Goal: Task Accomplishment & Management: Manage account settings

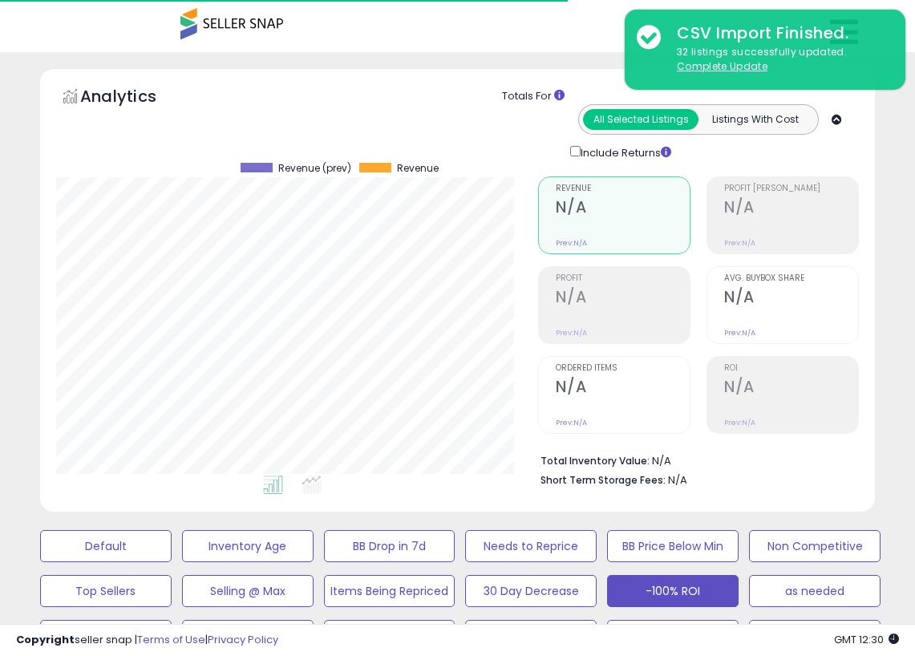
select select "**"
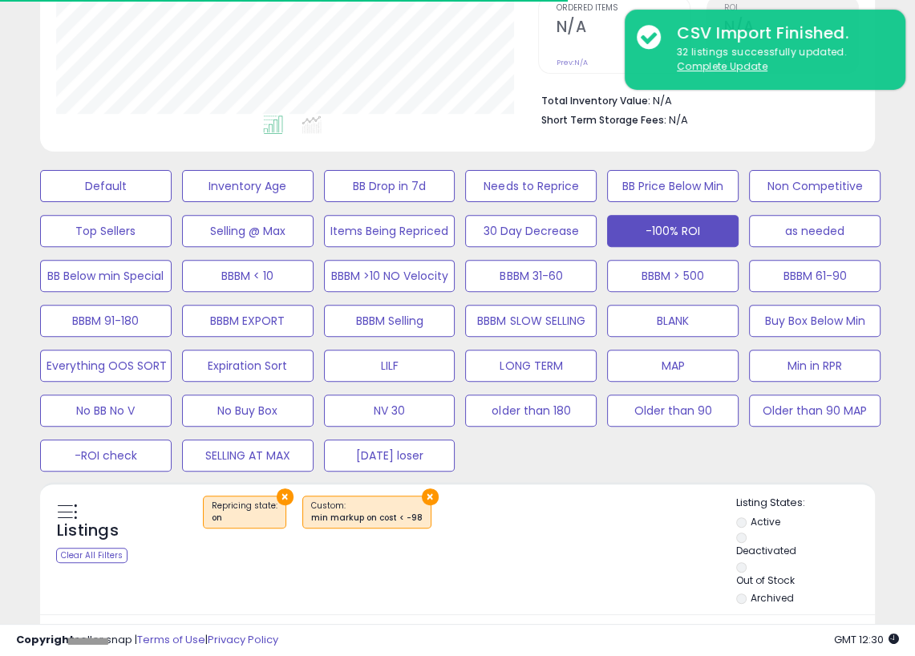
scroll to position [328, 481]
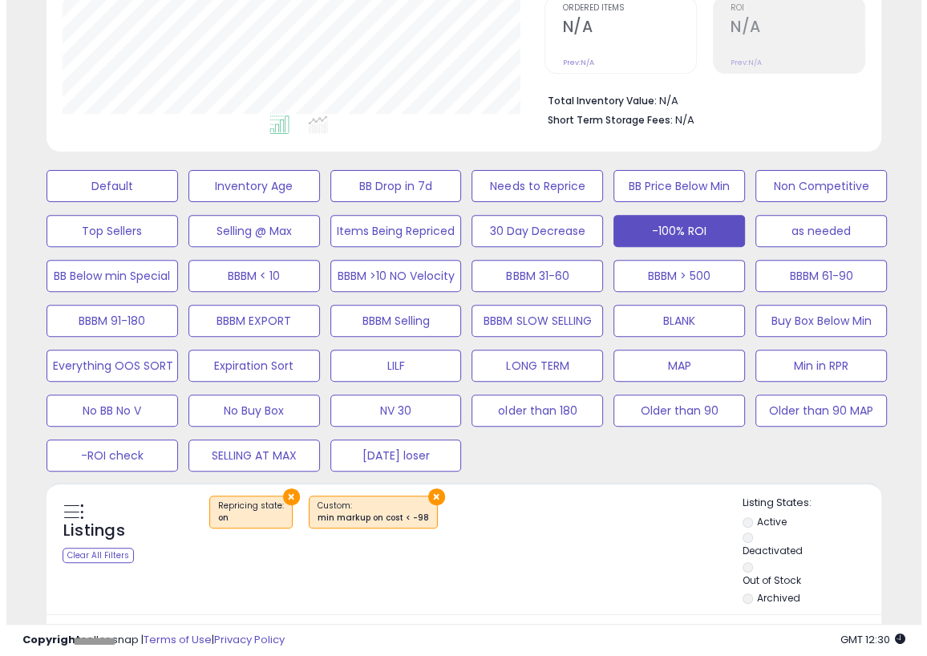
scroll to position [328, 481]
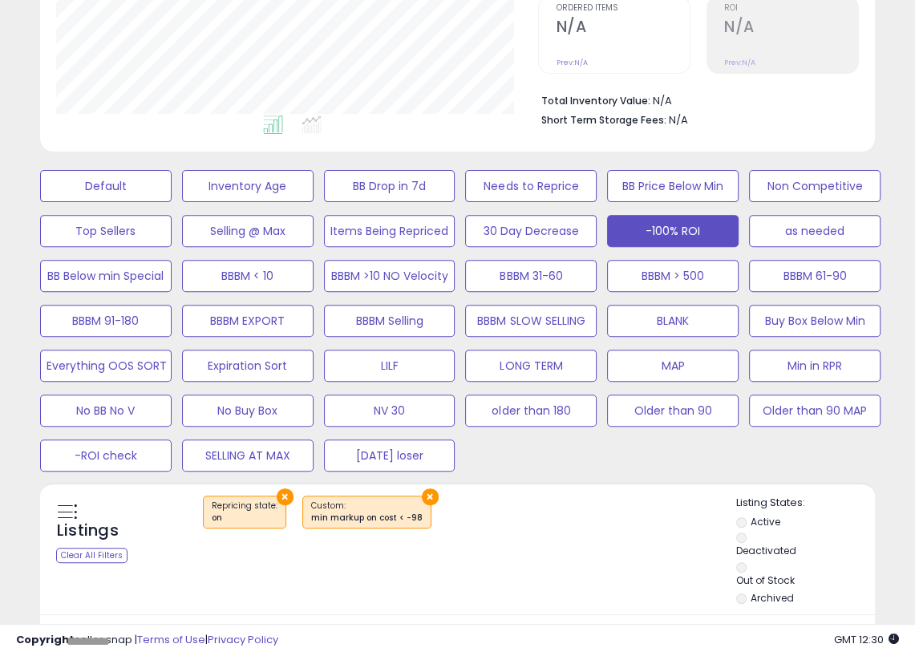
click at [862, 461] on div "Default Inventory Age BB Drop in 7d Needs to Reprice BB Price Below Min Non Com…" at bounding box center [457, 317] width 875 height 314
click at [108, 181] on button "Default" at bounding box center [106, 186] width 132 height 32
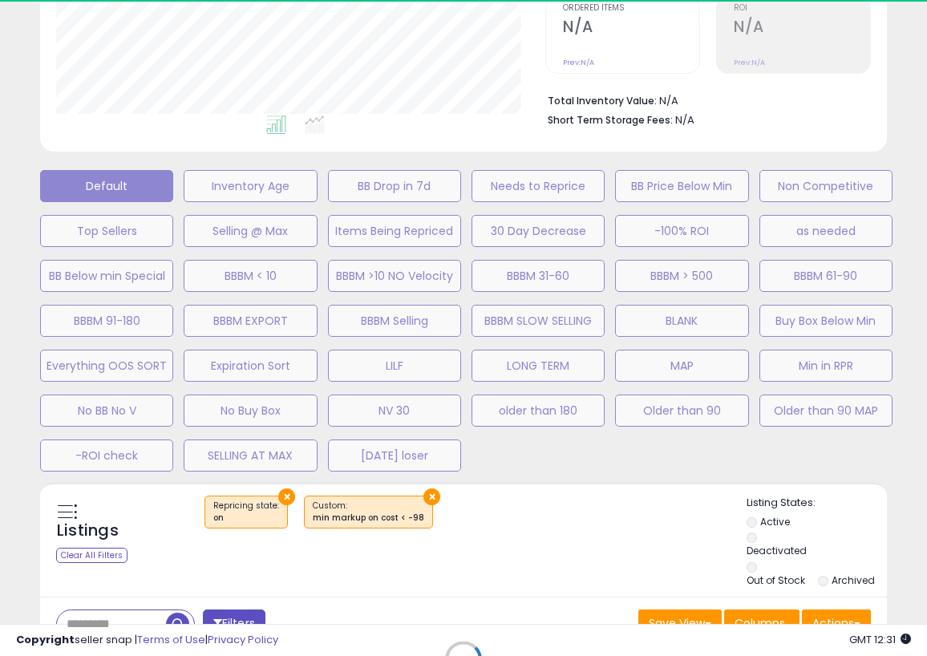
select select "**"
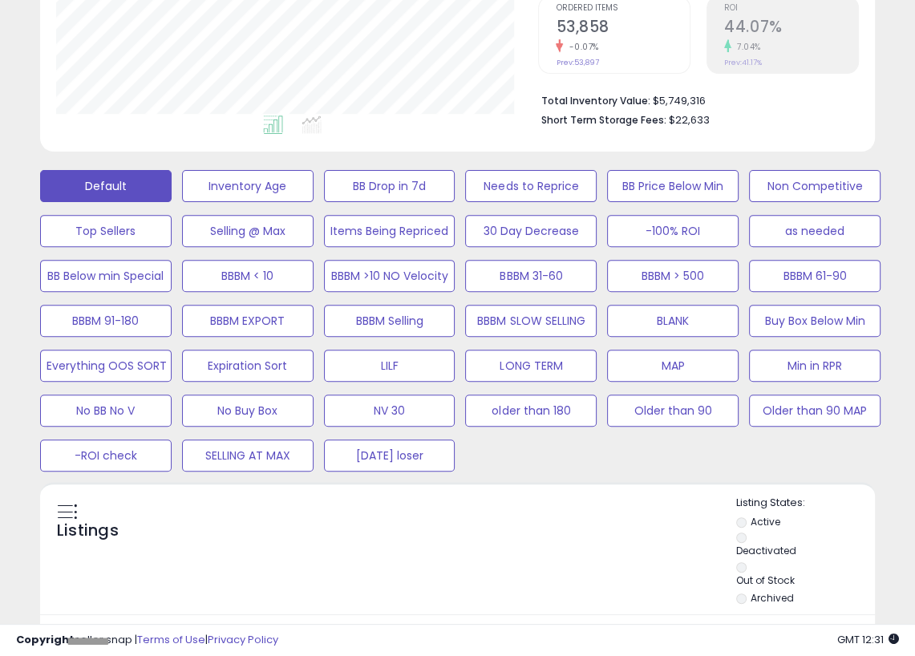
scroll to position [328, 481]
click at [899, 341] on div "Default Inventory Age BB Drop in 7d Needs to Reprice BB Price Below Min Non Com…" at bounding box center [457, 317] width 899 height 314
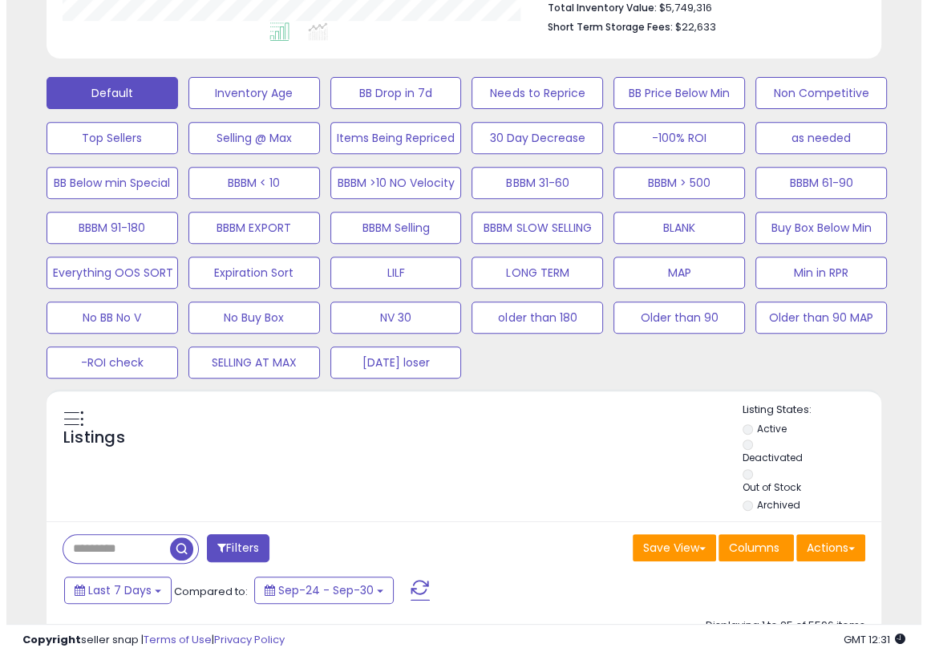
scroll to position [489, 0]
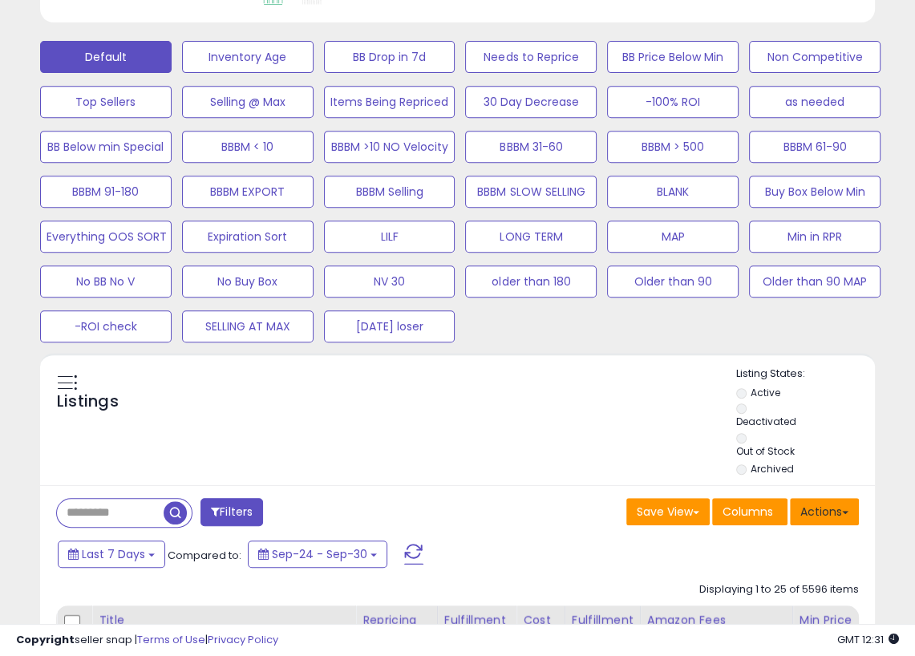
click at [854, 511] on button "Actions" at bounding box center [824, 511] width 69 height 27
click at [845, 511] on span at bounding box center [845, 512] width 6 height 3
click at [853, 513] on button "Actions" at bounding box center [824, 511] width 69 height 27
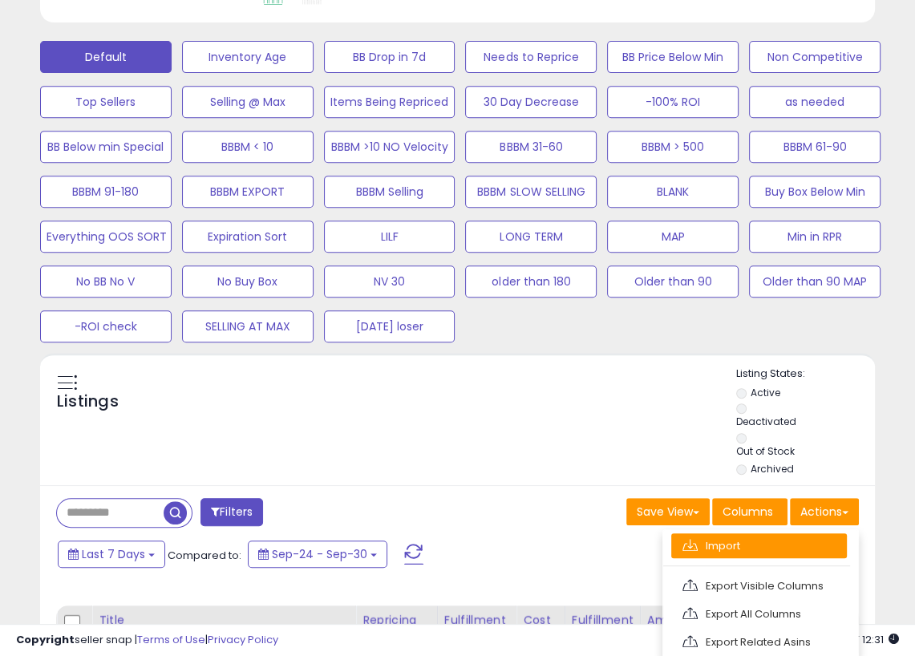
click at [709, 547] on link "Import" at bounding box center [760, 546] width 176 height 25
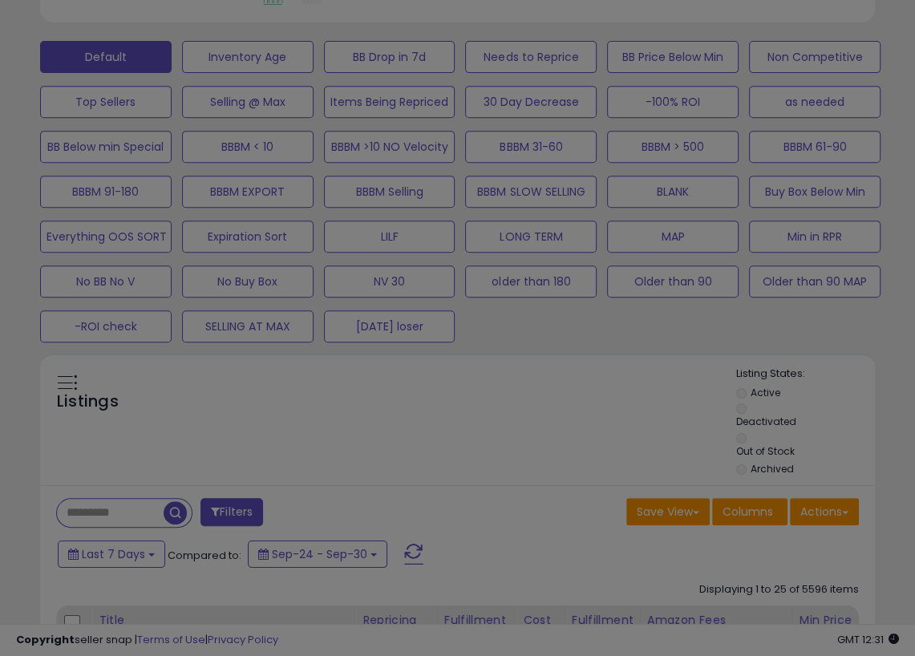
scroll to position [328, 489]
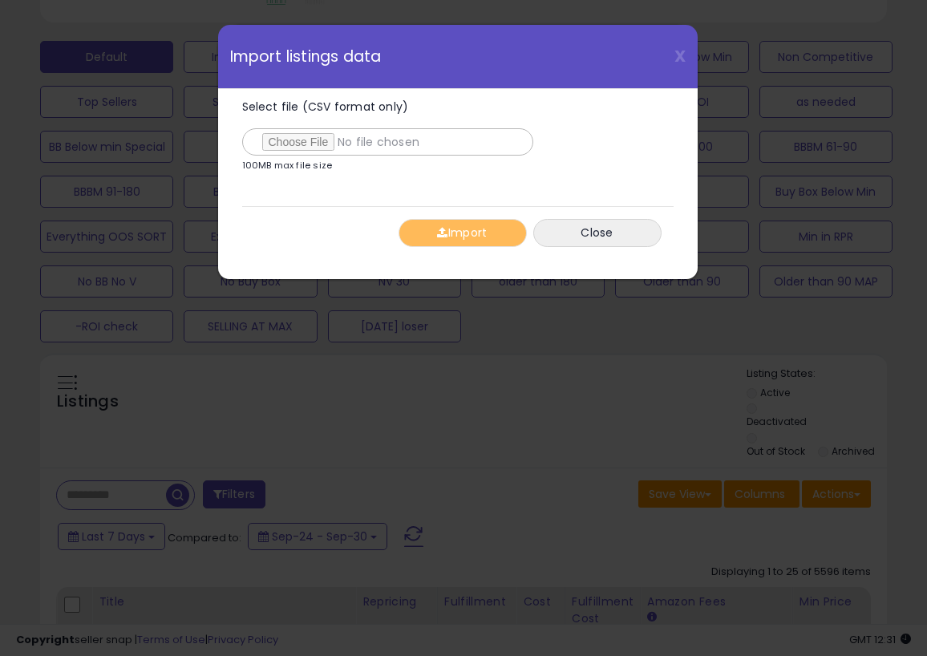
type input "**********"
click at [331, 207] on div "Import Close" at bounding box center [458, 232] width 432 height 53
click at [461, 236] on button "Import" at bounding box center [463, 233] width 128 height 28
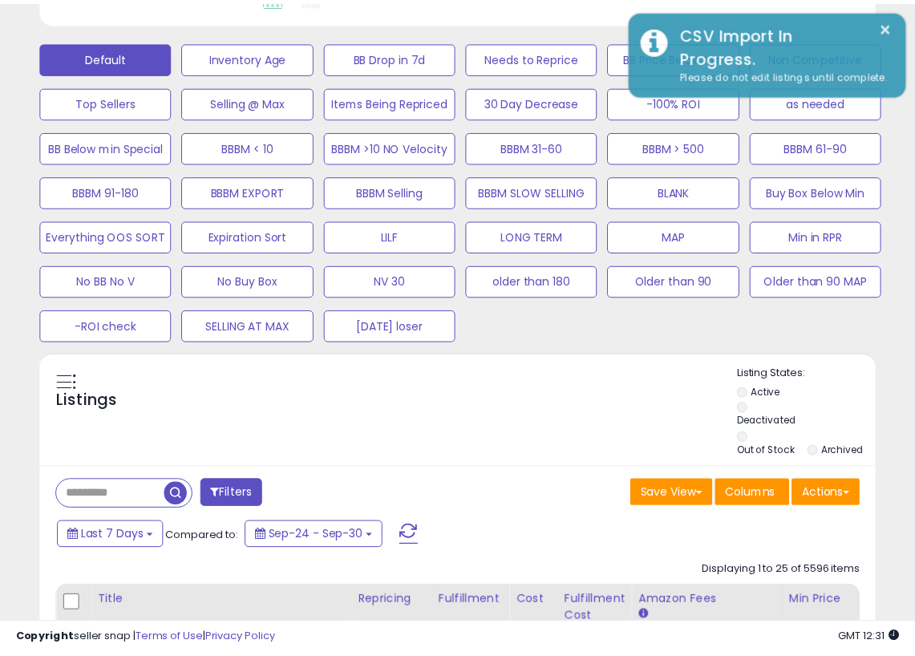
scroll to position [801947, 801794]
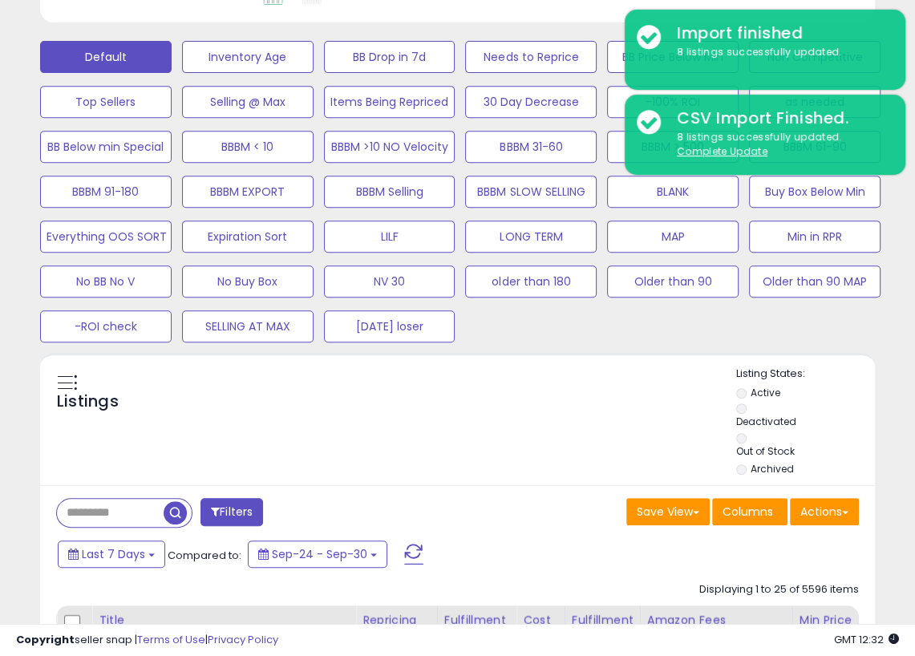
click at [861, 325] on div "Default Inventory Age BB Drop in 7d Needs to Reprice BB Price Below Min Non Com…" at bounding box center [457, 187] width 875 height 314
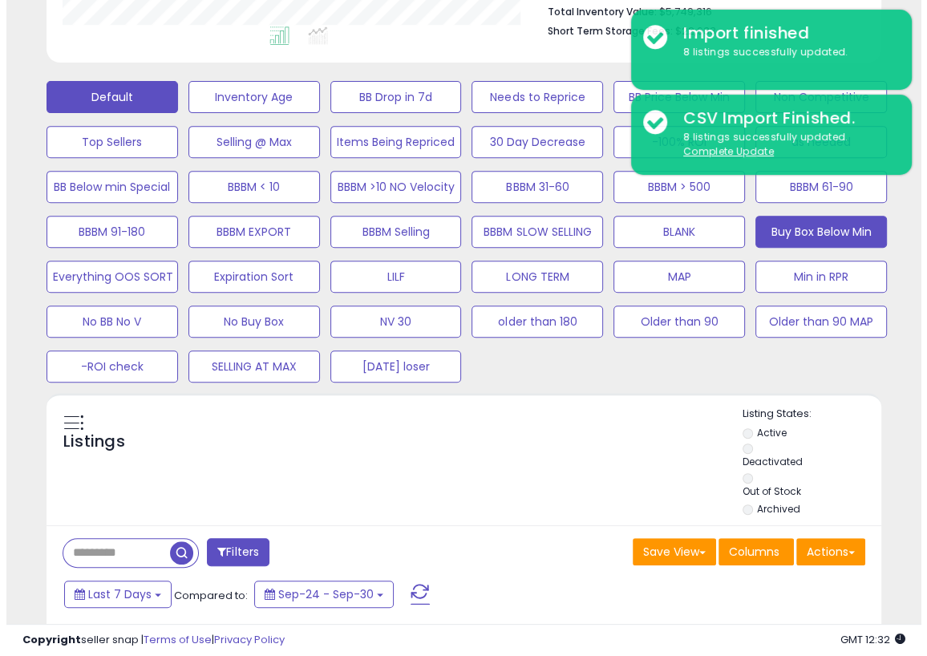
scroll to position [448, 0]
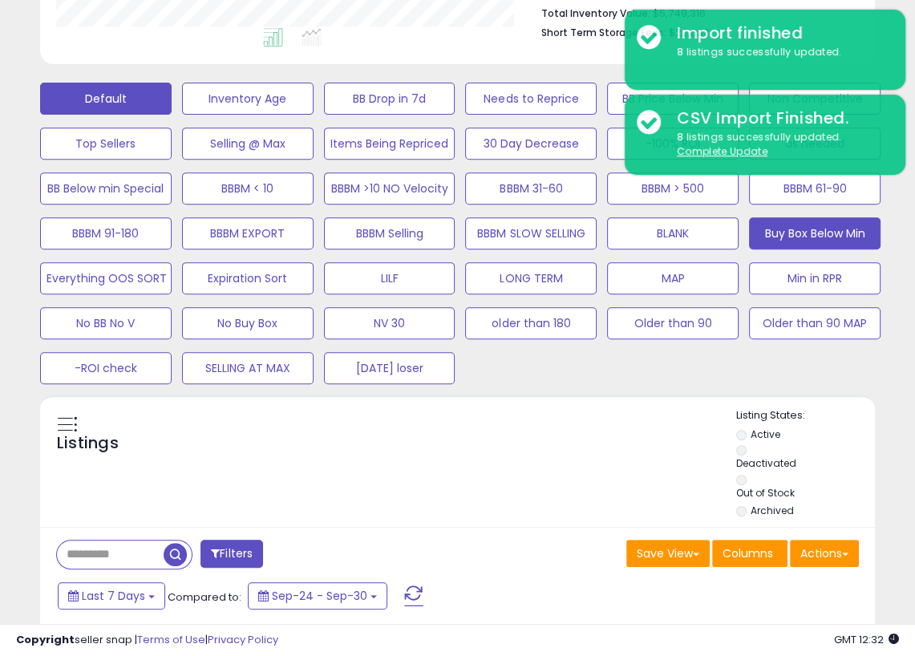
click at [826, 235] on button "Buy Box Below Min" at bounding box center [815, 233] width 132 height 32
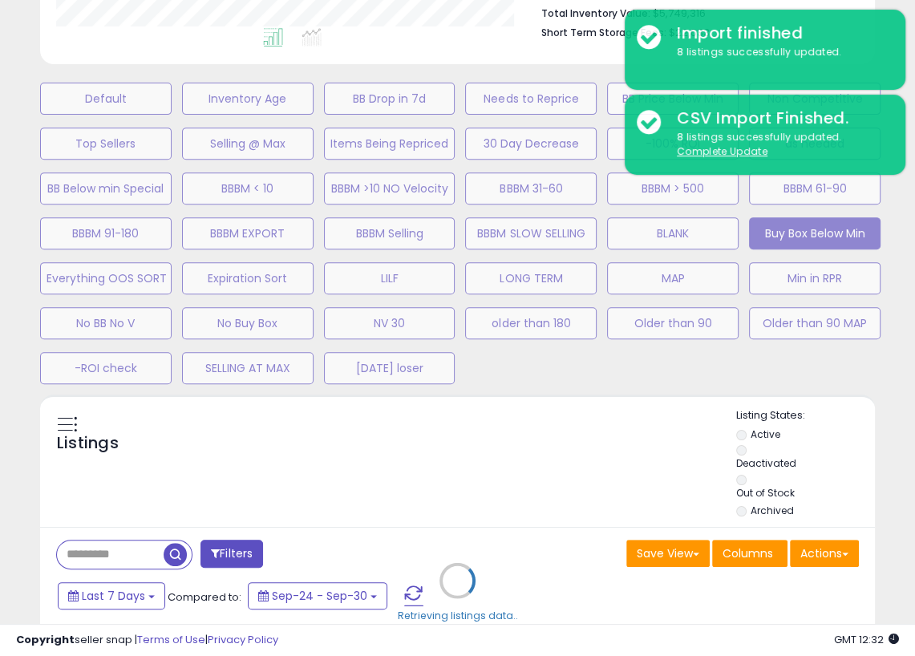
scroll to position [328, 489]
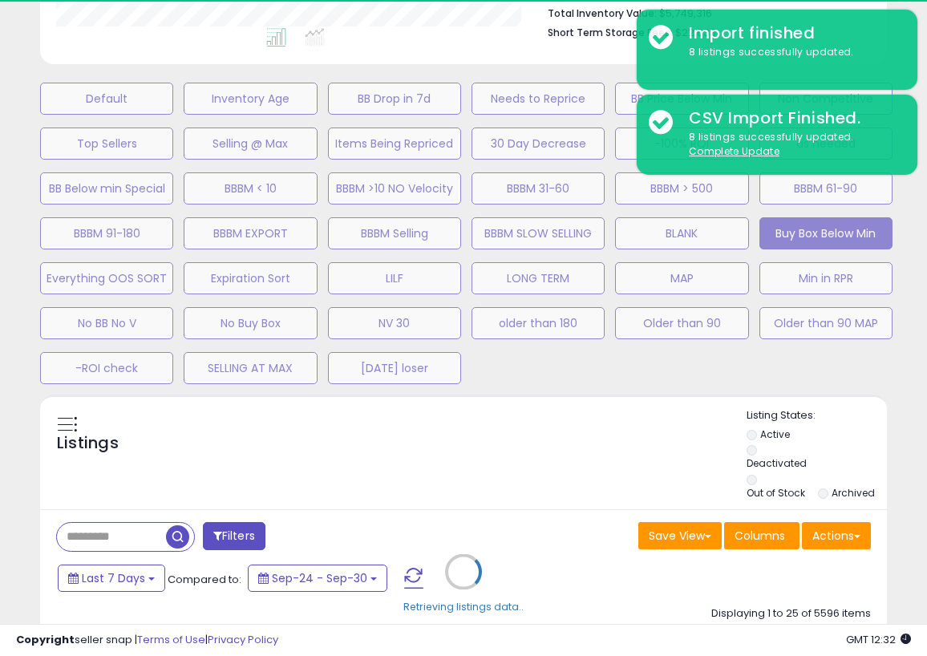
click at [895, 395] on div "Retrieving listings data.." at bounding box center [463, 584] width 871 height 378
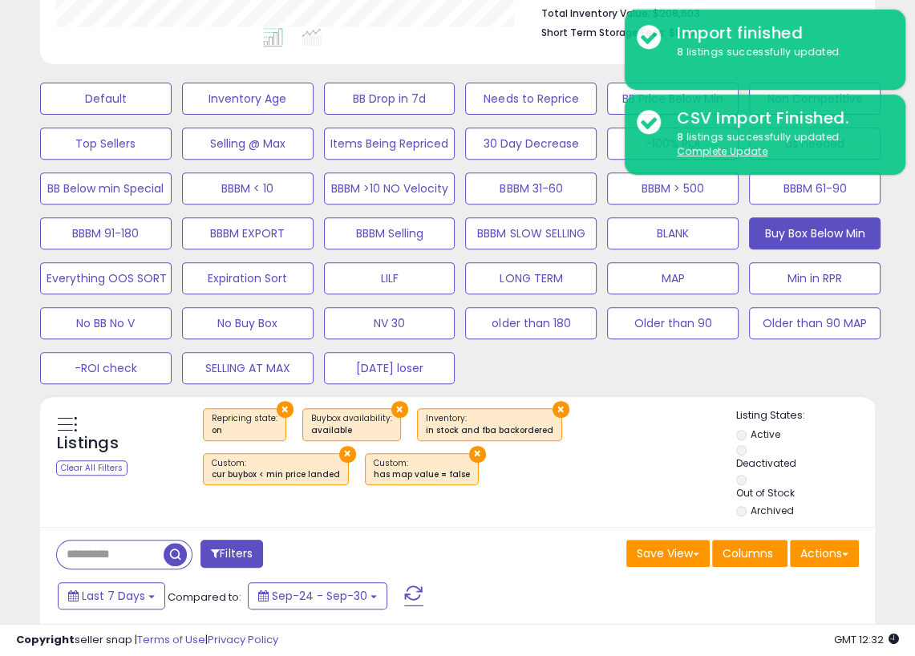
scroll to position [801947, 801794]
click at [464, 485] on div "× Repricing state : on × Buybox availability : available" at bounding box center [460, 452] width 554 height 89
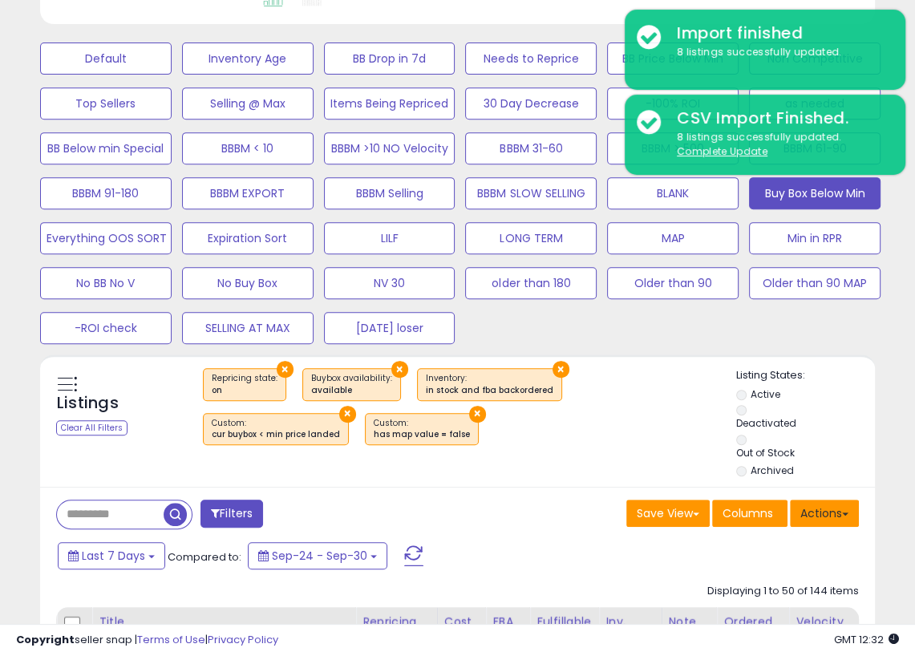
scroll to position [498, 0]
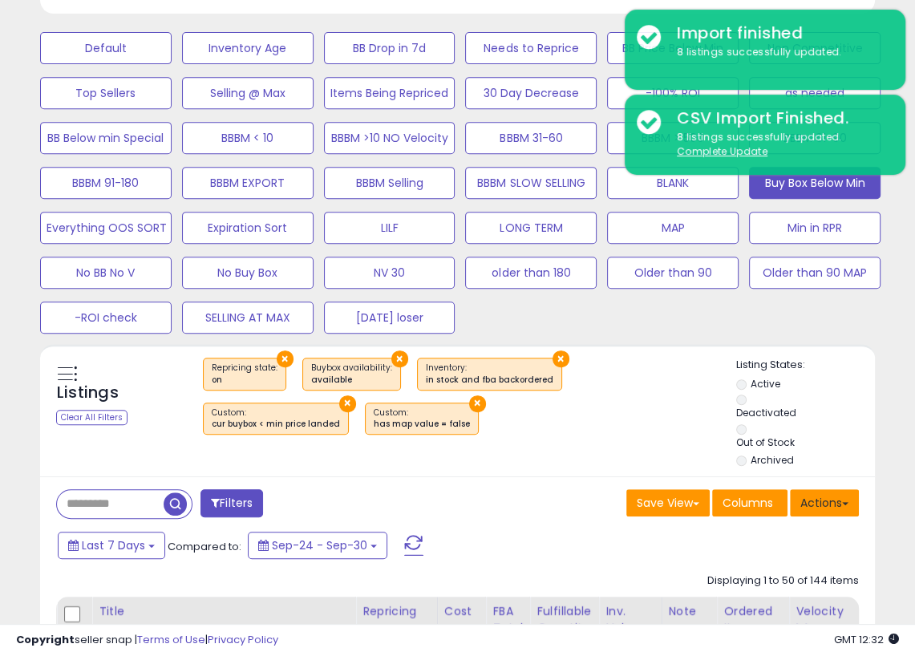
click at [848, 505] on button "Actions" at bounding box center [824, 502] width 69 height 27
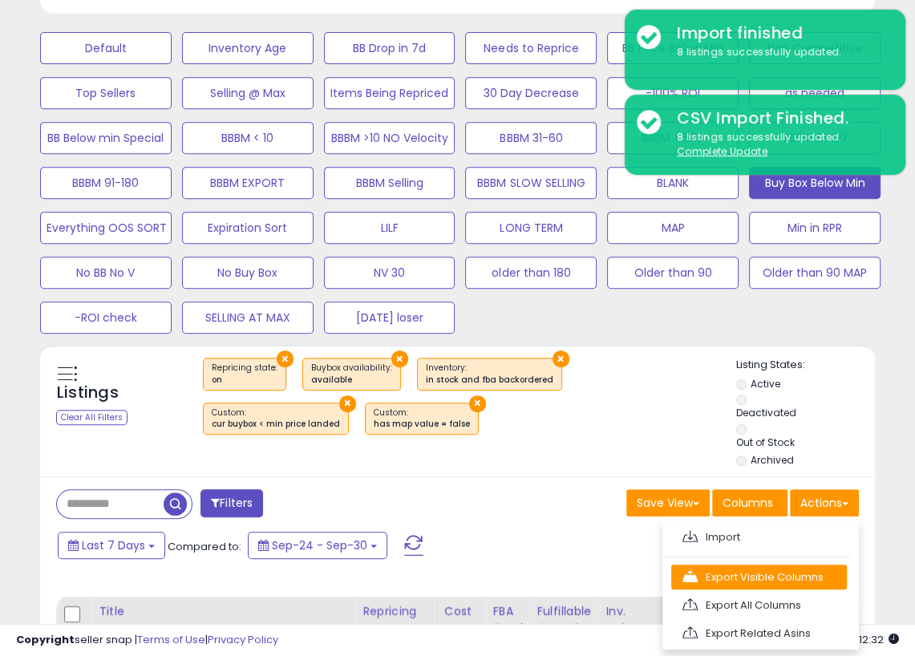
click at [764, 572] on link "Export Visible Columns" at bounding box center [760, 577] width 176 height 25
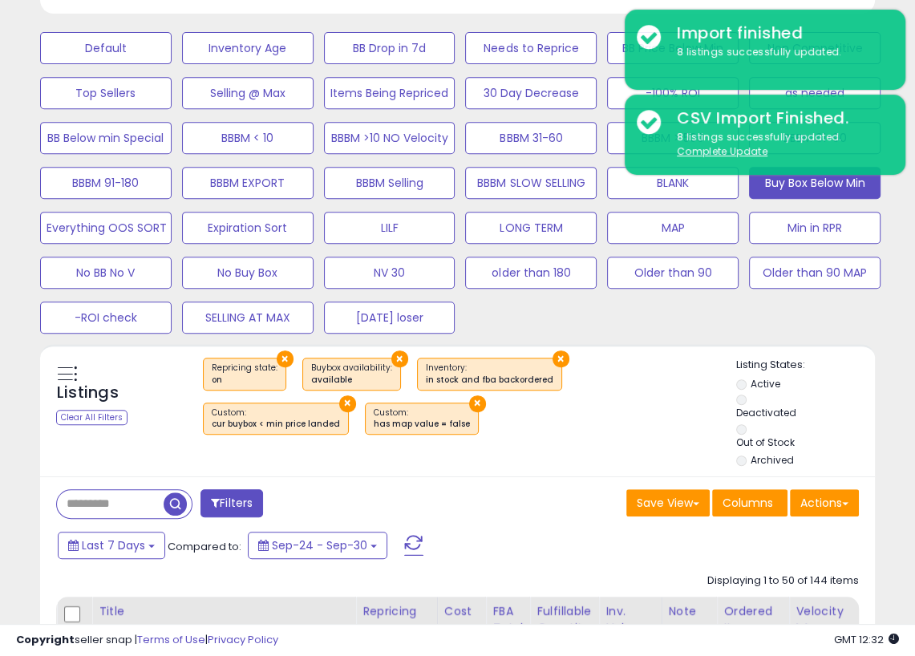
click at [473, 458] on div "Listings Clear All Filters × Repricing state : on" at bounding box center [457, 414] width 835 height 113
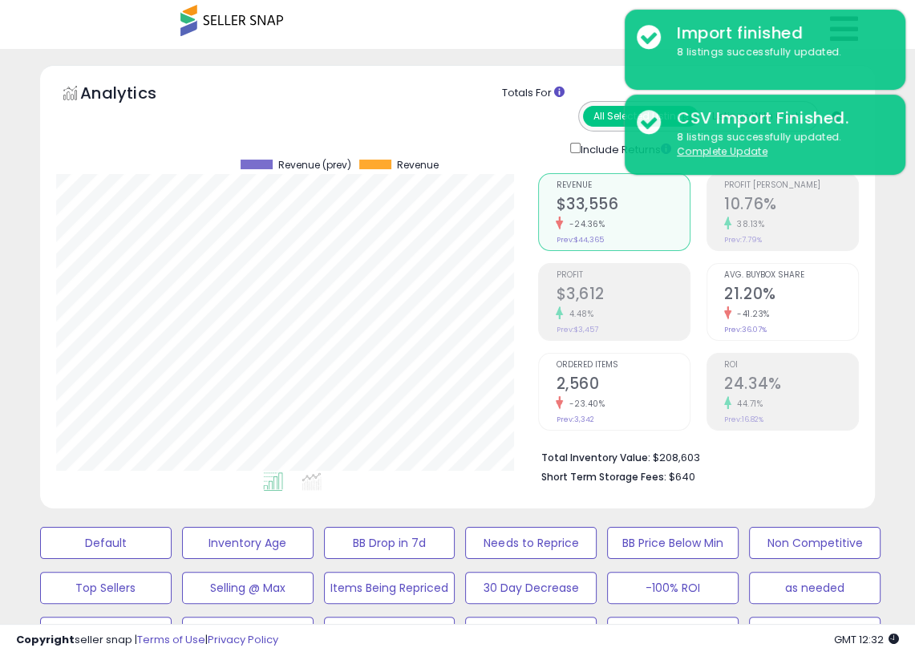
scroll to position [0, 0]
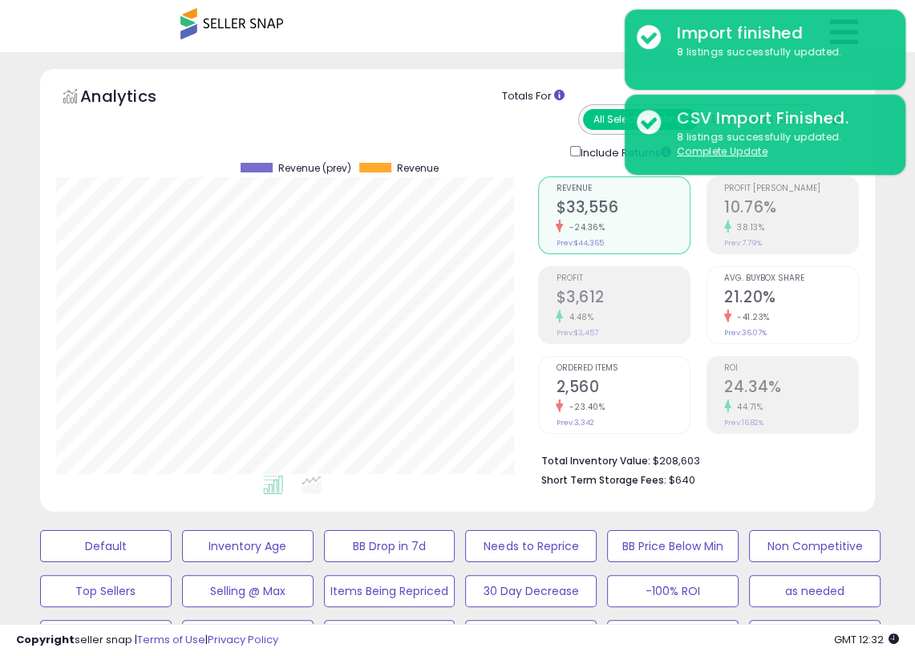
click at [868, 475] on div "Retrieving aggregations.. Revenue $33,556 -24.36% Prev: $44,365 Profit $3,612" at bounding box center [698, 327] width 345 height 335
click at [881, 420] on div "Analytics Totals For All Selected Listings Listings With Cost Include Returns" at bounding box center [457, 290] width 859 height 444
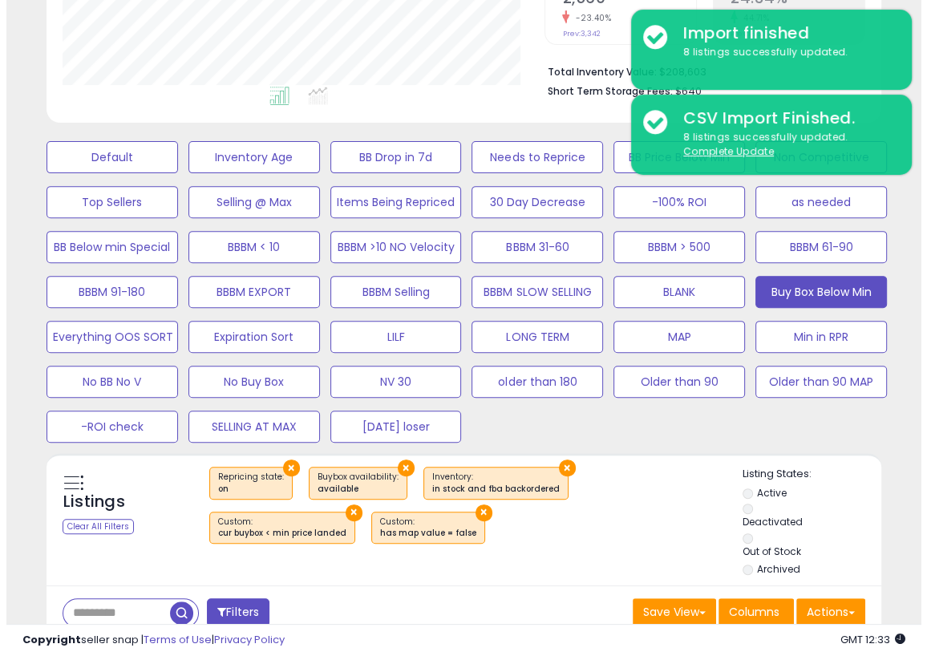
scroll to position [321, 0]
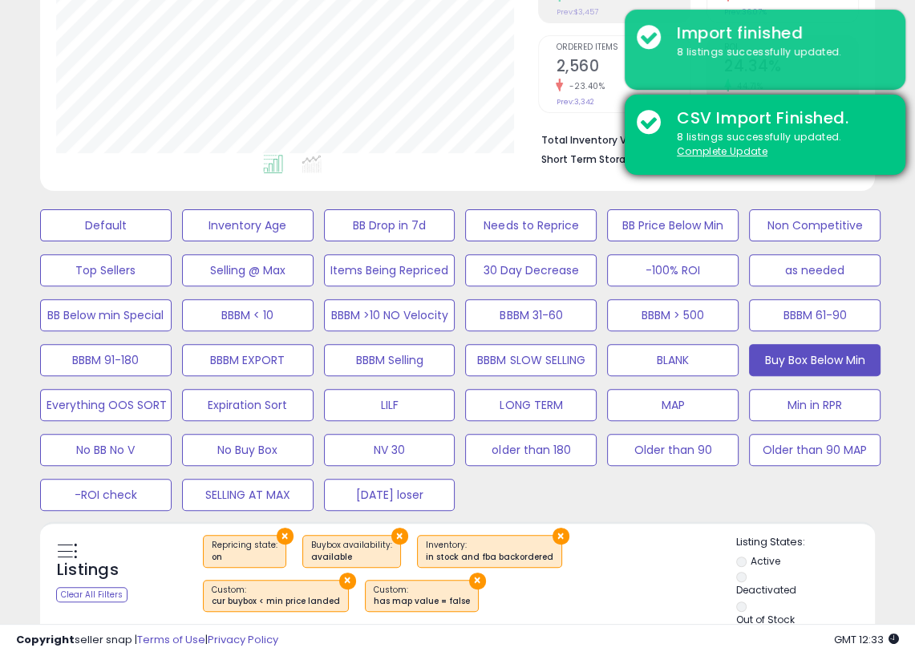
click at [716, 142] on div "8 listings successfully updated. Complete Update" at bounding box center [779, 145] width 229 height 30
click at [716, 154] on u "Complete Update" at bounding box center [722, 151] width 91 height 14
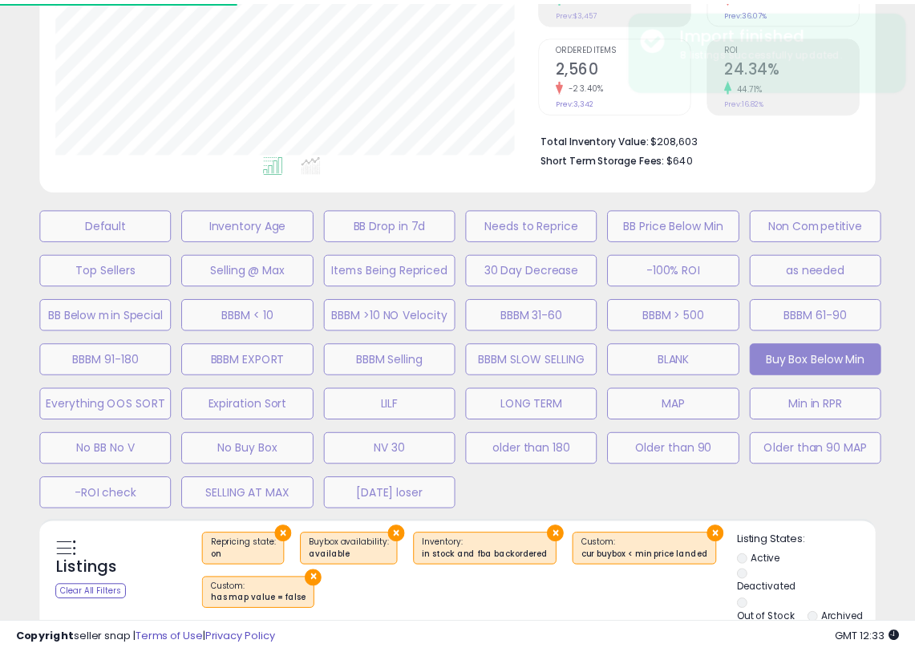
scroll to position [328, 489]
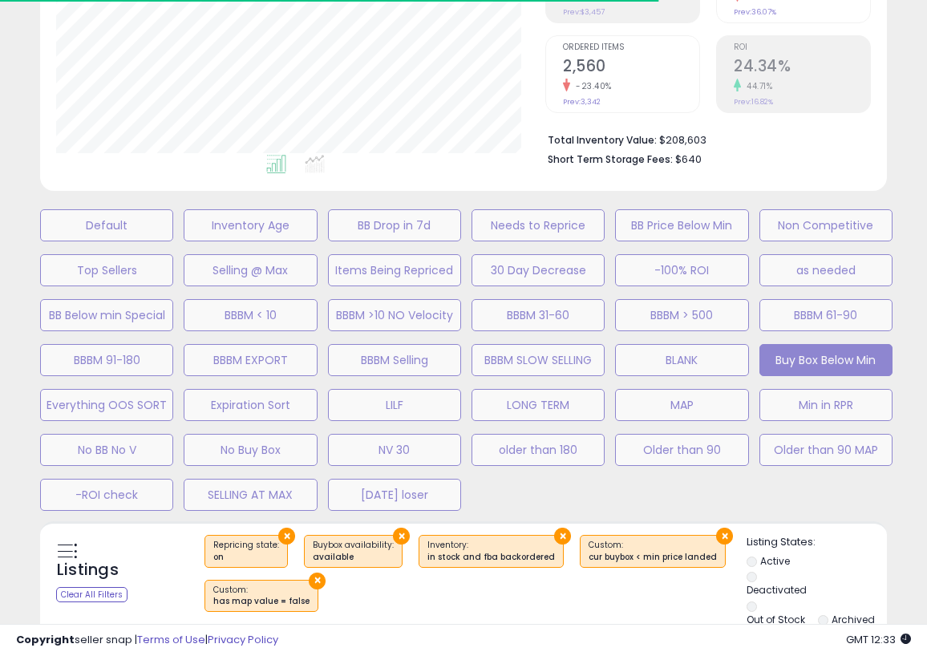
click at [889, 501] on div "Default Inventory Age BB Drop in 7d Needs to Reprice BB Price Below Min Non Com…" at bounding box center [463, 356] width 887 height 314
click at [872, 501] on div "Default Inventory Age BB Drop in 7d Needs to Reprice BB Price Below Min Non Com…" at bounding box center [463, 356] width 887 height 314
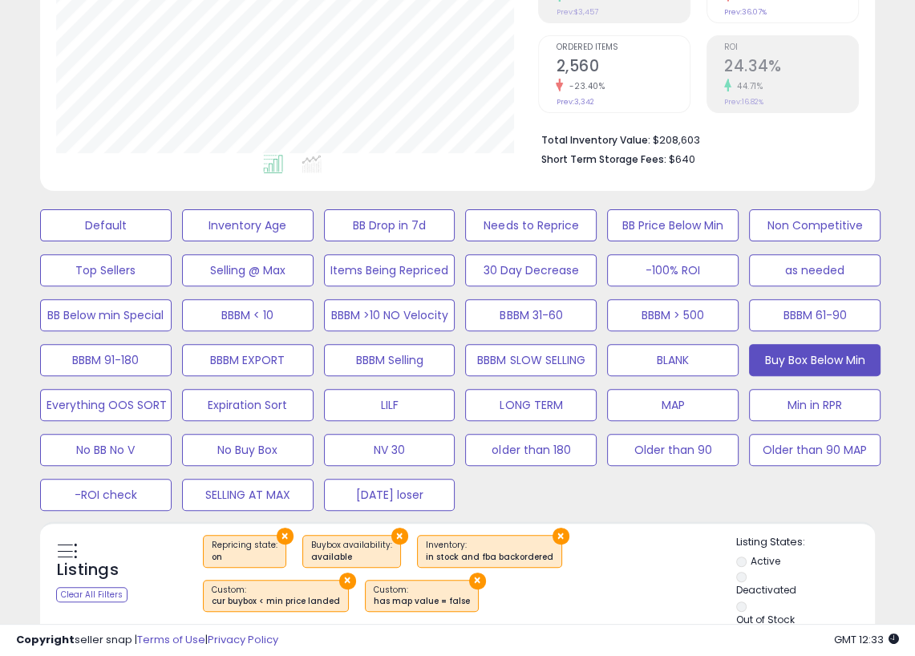
scroll to position [445, 0]
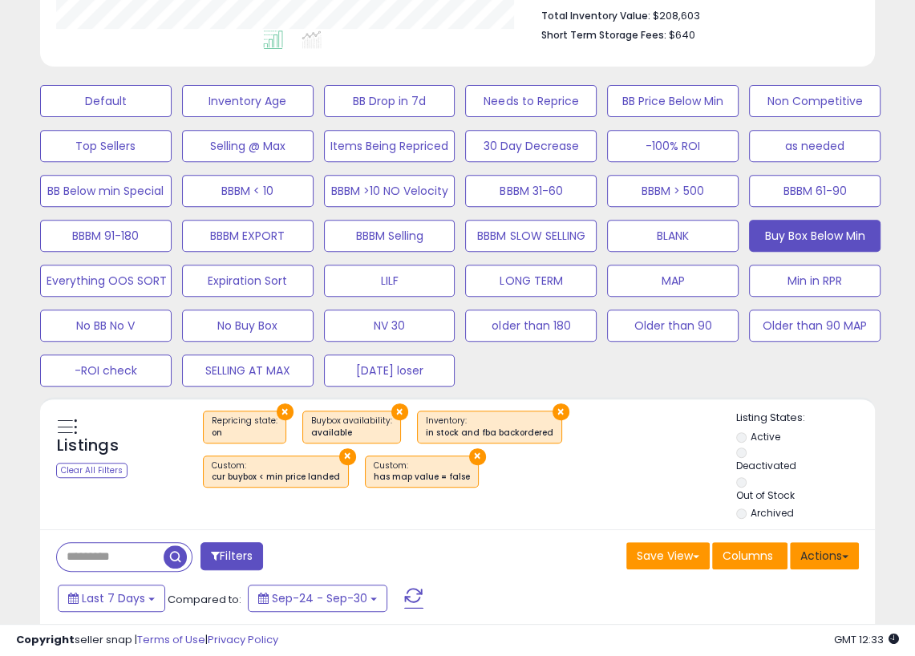
click at [840, 556] on button "Actions" at bounding box center [824, 555] width 69 height 27
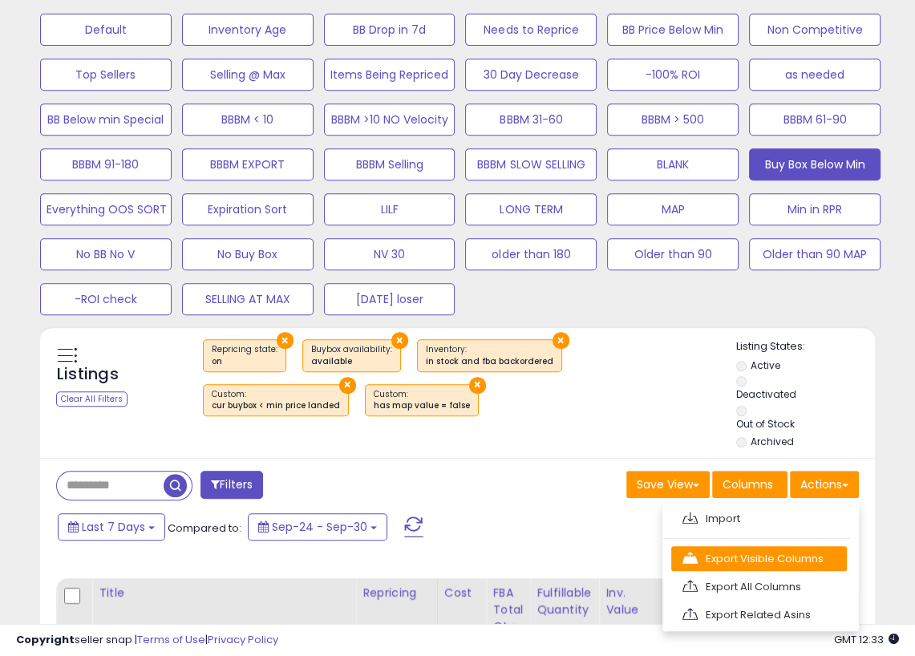
click at [748, 559] on link "Export Visible Columns" at bounding box center [760, 558] width 176 height 25
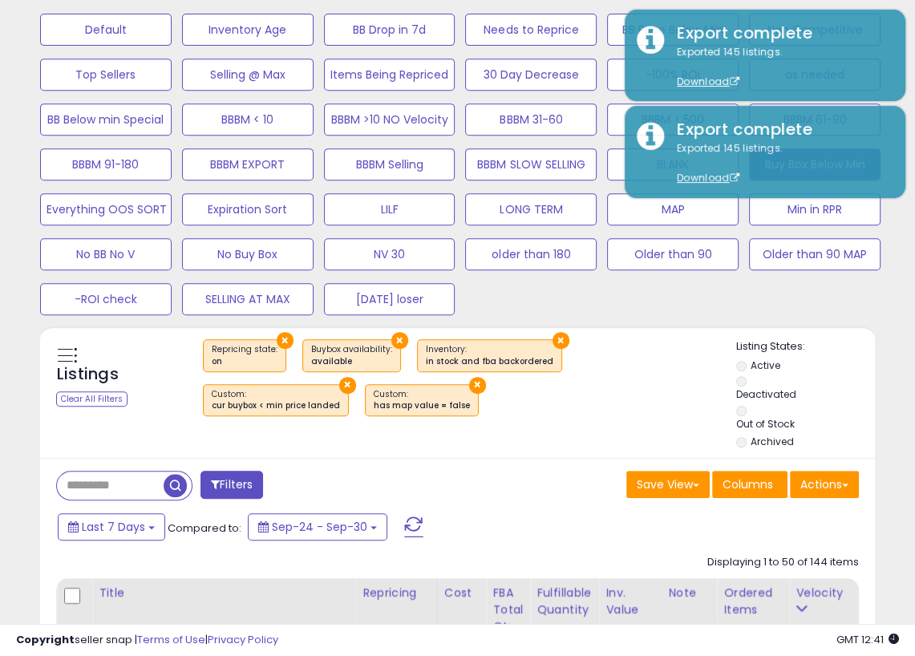
click at [877, 306] on div "Default Inventory Age BB Drop in 7d Needs to Reprice BB Price Below Min Non Com…" at bounding box center [457, 160] width 875 height 314
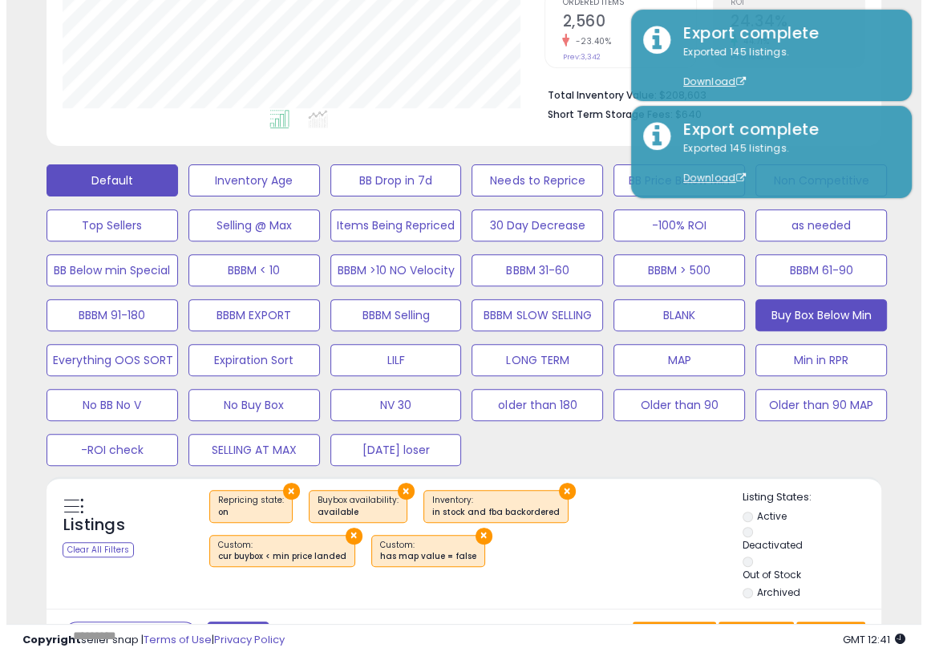
scroll to position [356, 0]
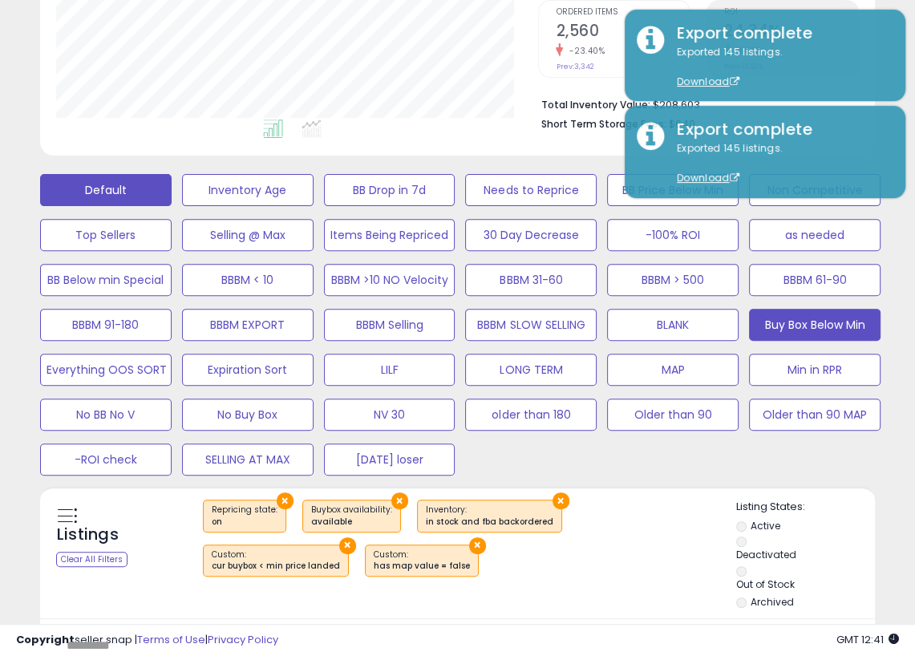
click at [93, 181] on button "Default" at bounding box center [106, 190] width 132 height 32
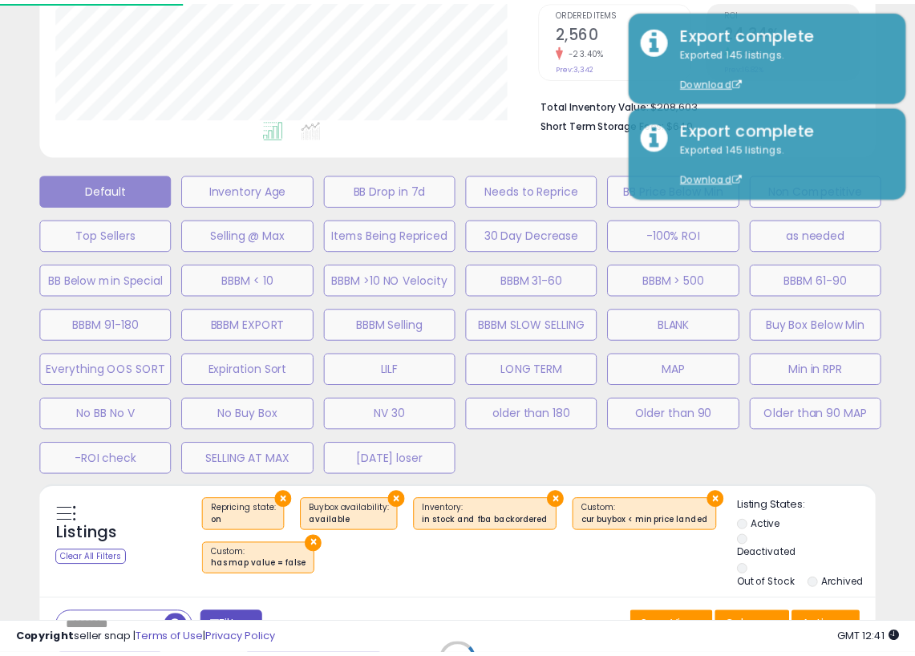
scroll to position [328, 489]
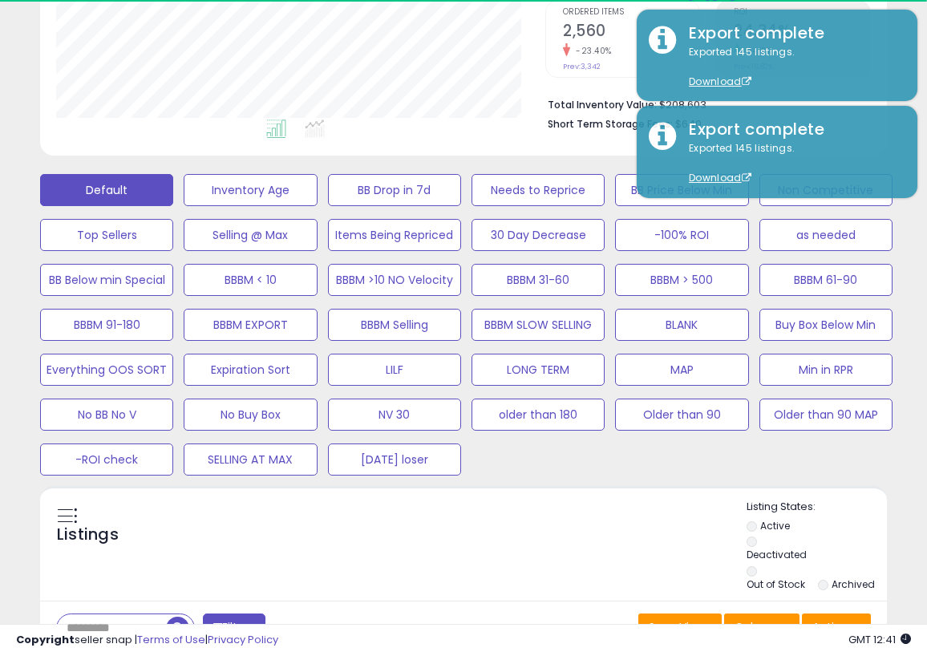
select select "**"
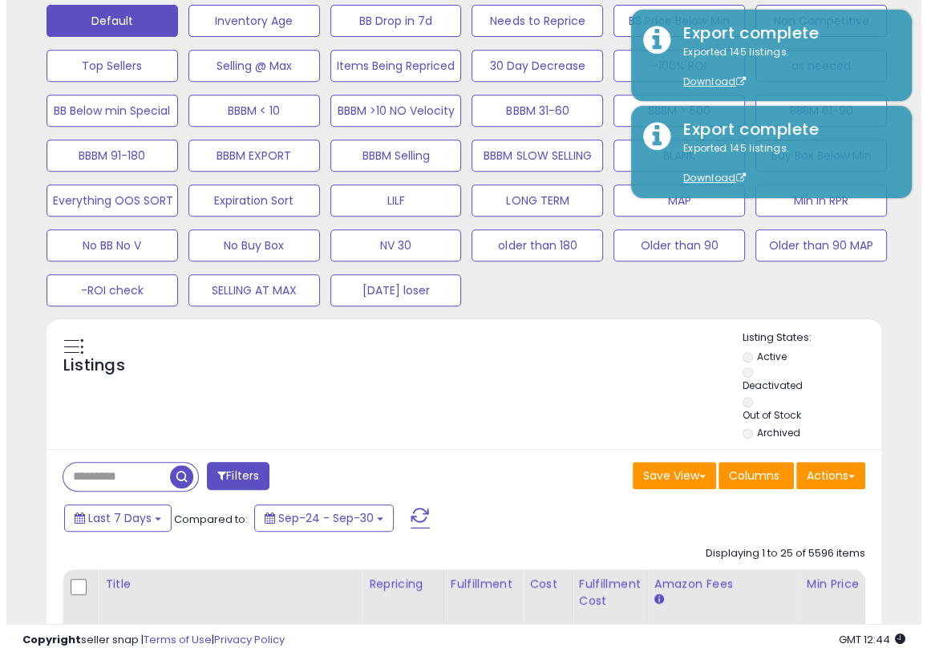
scroll to position [526, 0]
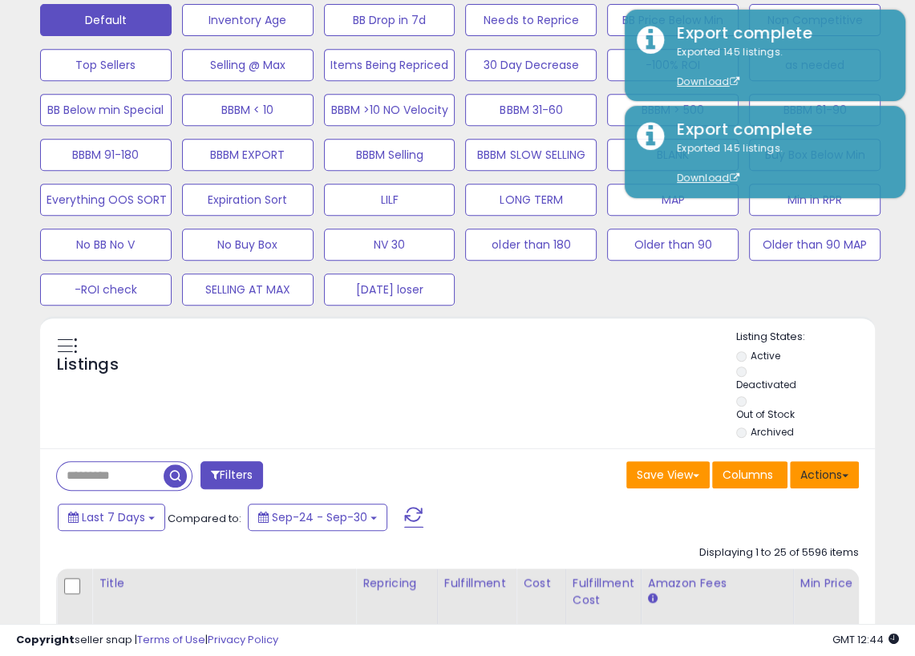
click at [838, 473] on button "Actions" at bounding box center [824, 474] width 69 height 27
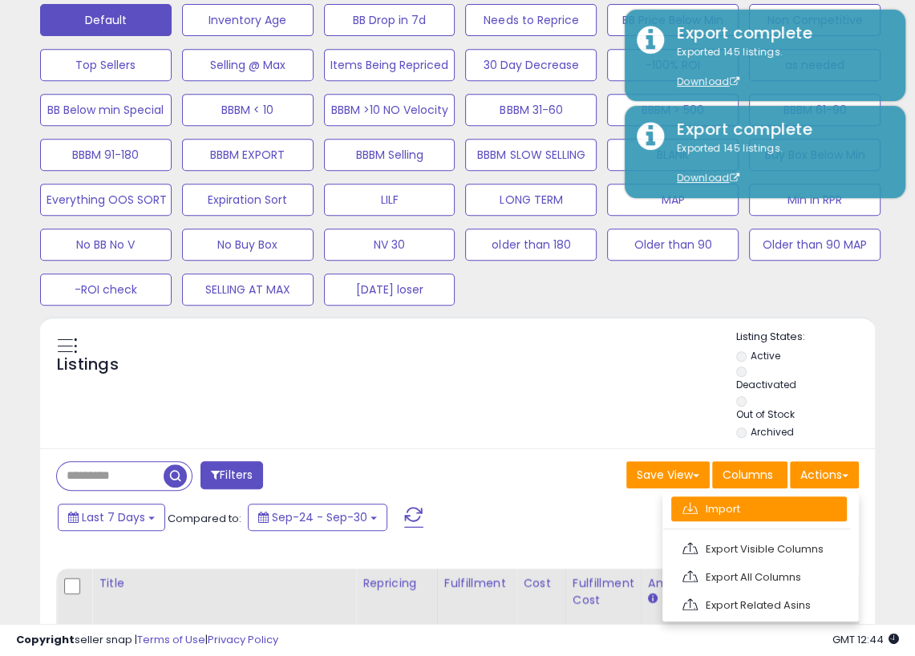
click at [751, 501] on link "Import" at bounding box center [760, 509] width 176 height 25
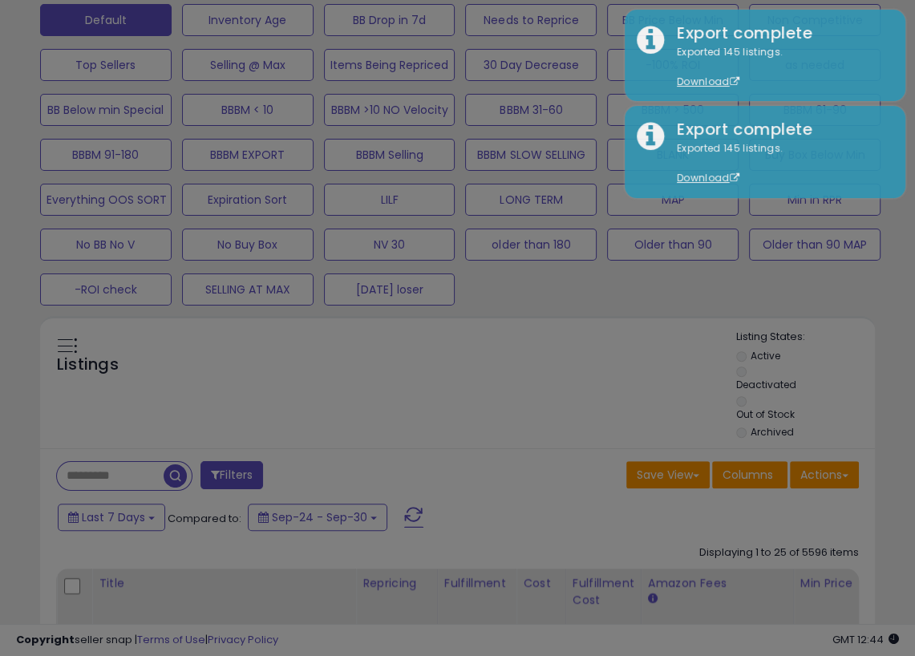
scroll to position [328, 489]
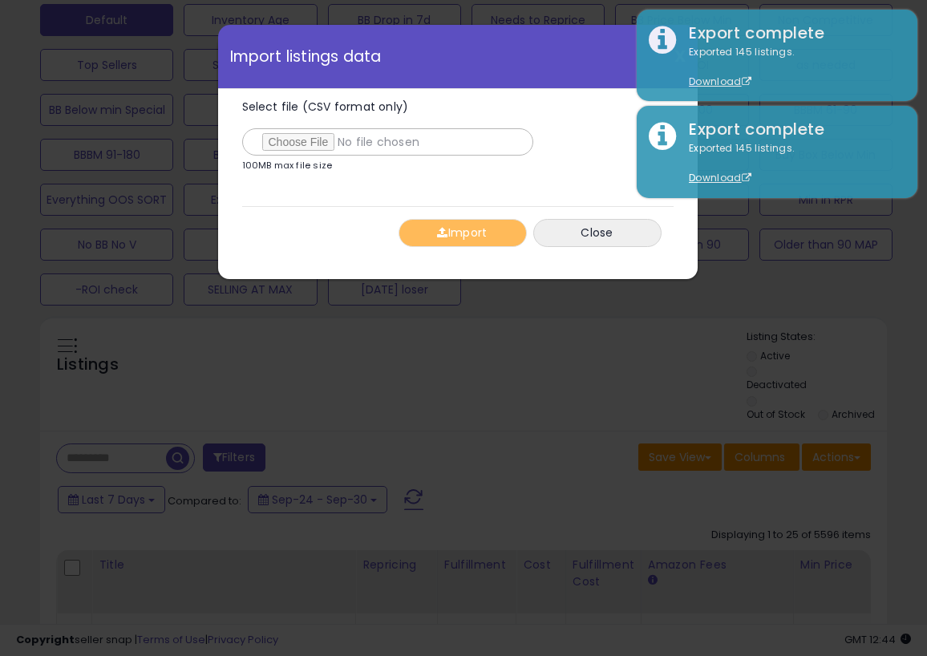
type input "**********"
click at [442, 229] on span "button" at bounding box center [442, 232] width 10 height 11
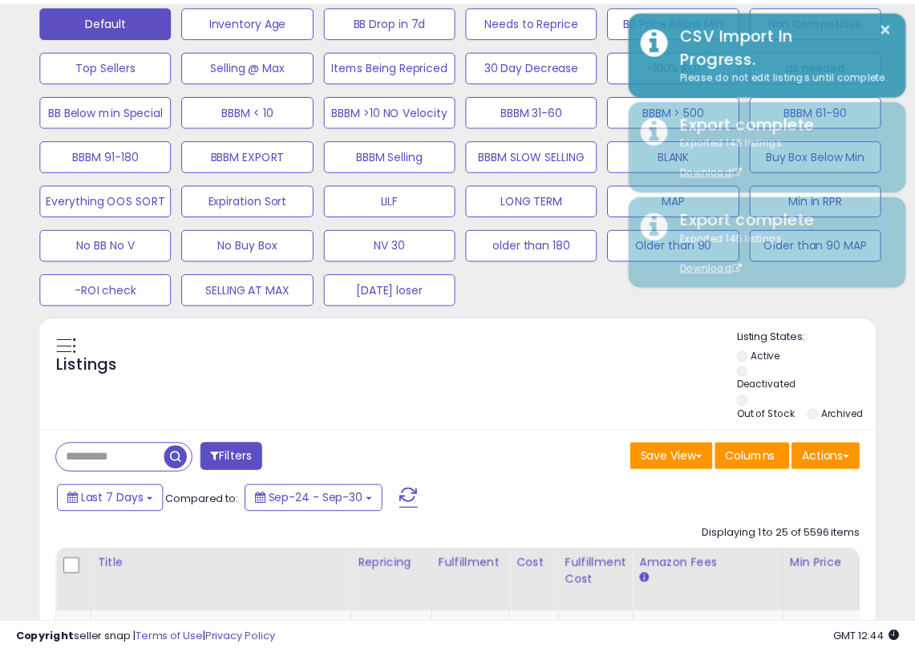
scroll to position [801947, 801794]
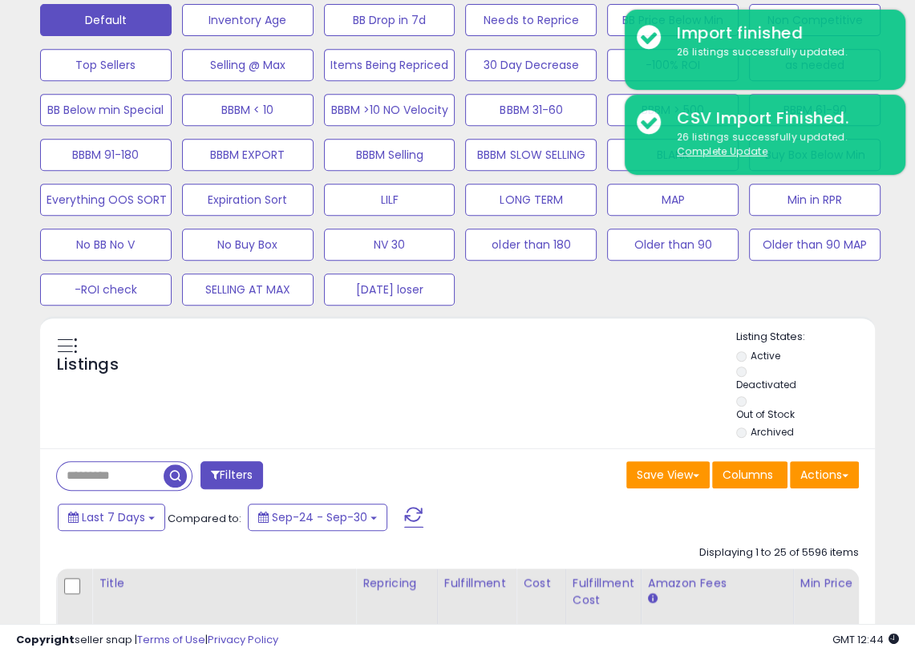
click at [489, 351] on div "Listings" at bounding box center [457, 386] width 835 height 113
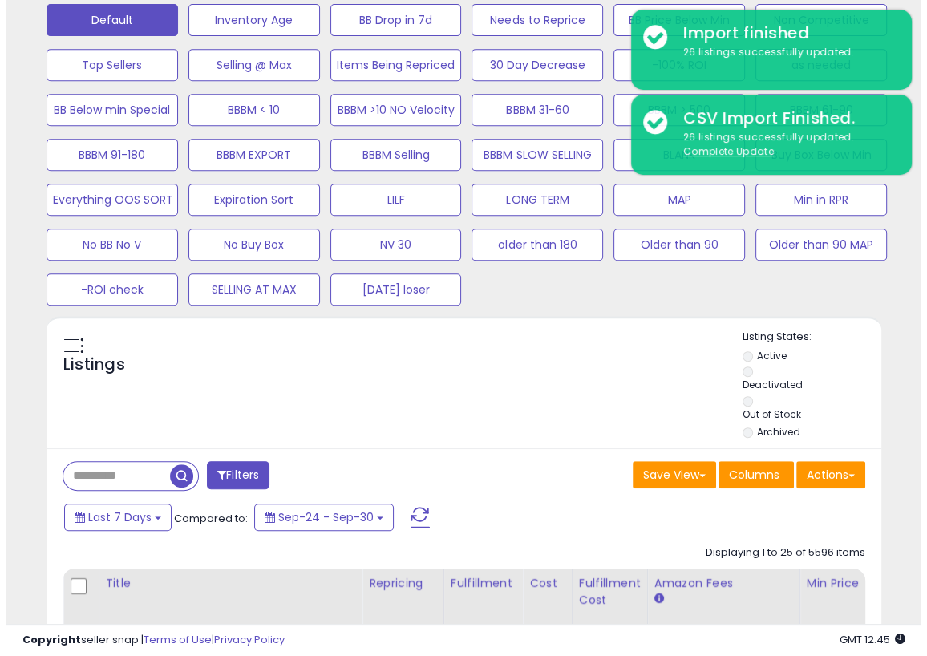
scroll to position [366, 0]
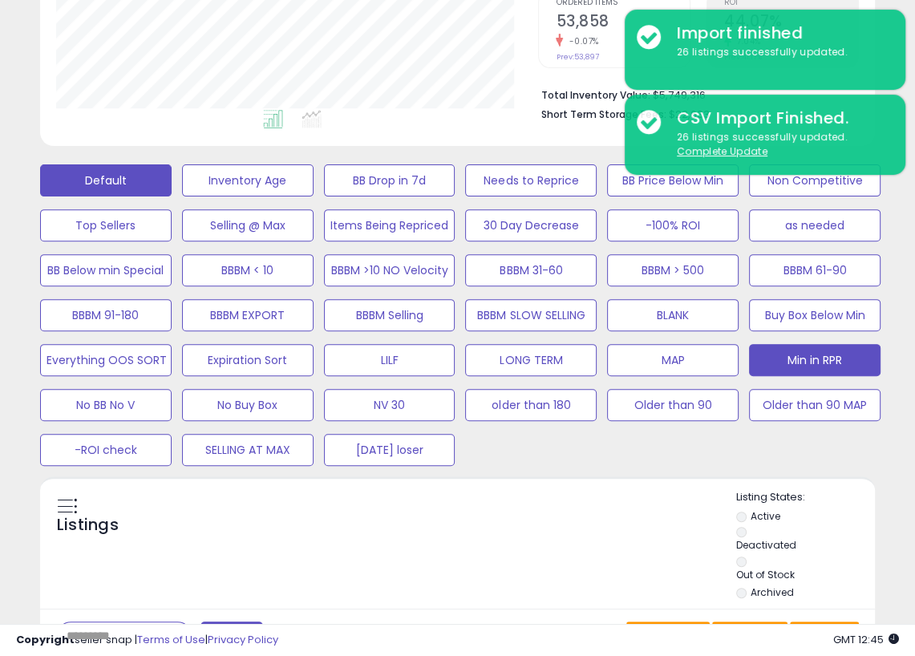
click at [813, 354] on button "Min in RPR" at bounding box center [815, 360] width 132 height 32
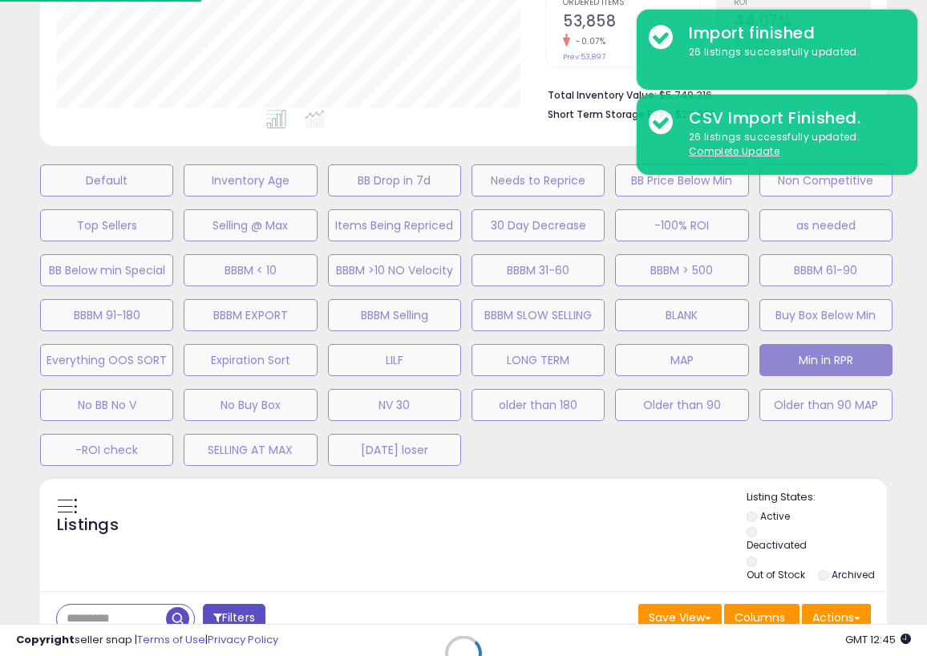
scroll to position [801947, 801787]
select select "**"
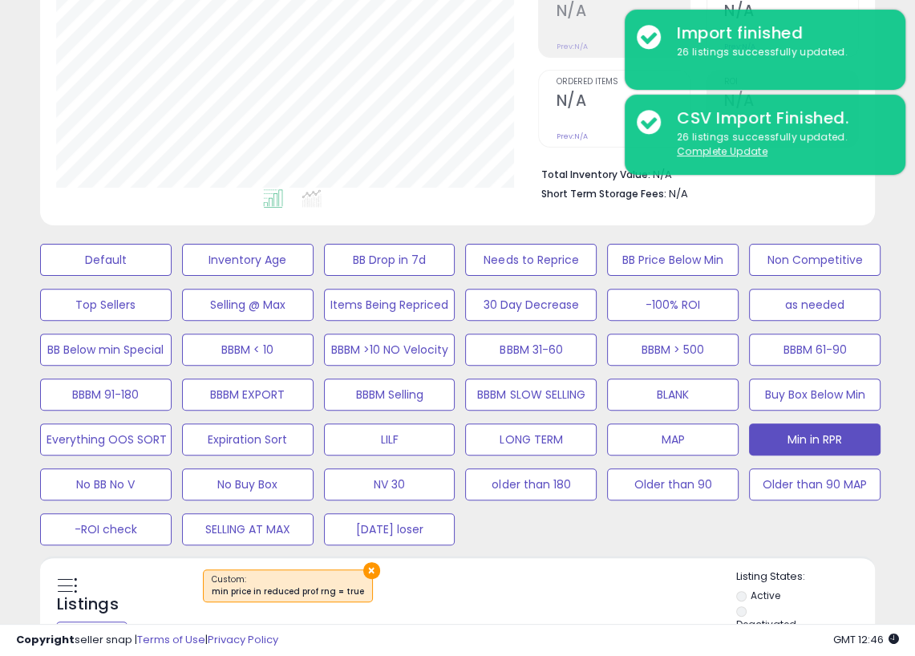
scroll to position [333, 0]
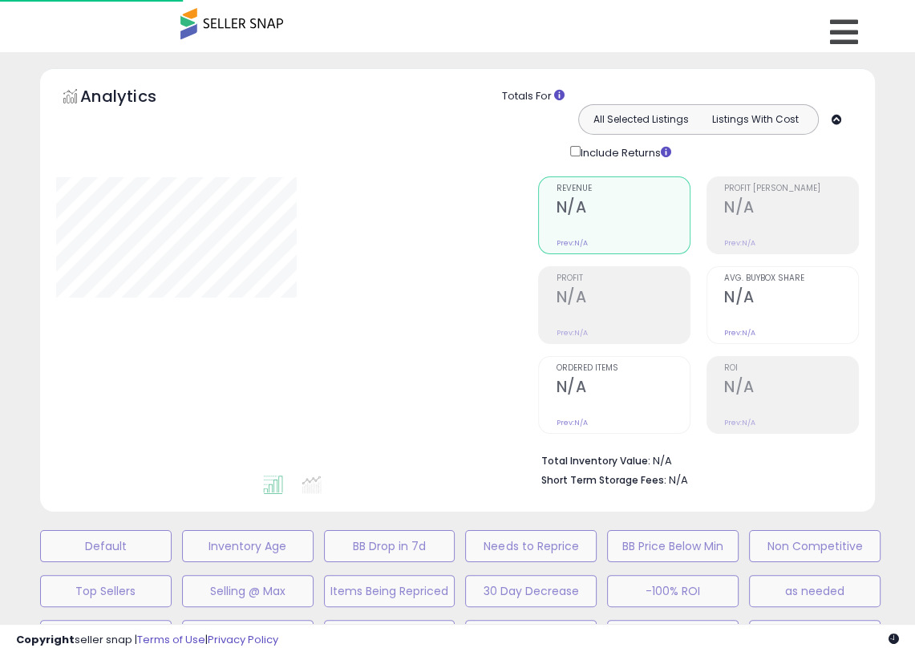
scroll to position [333, 0]
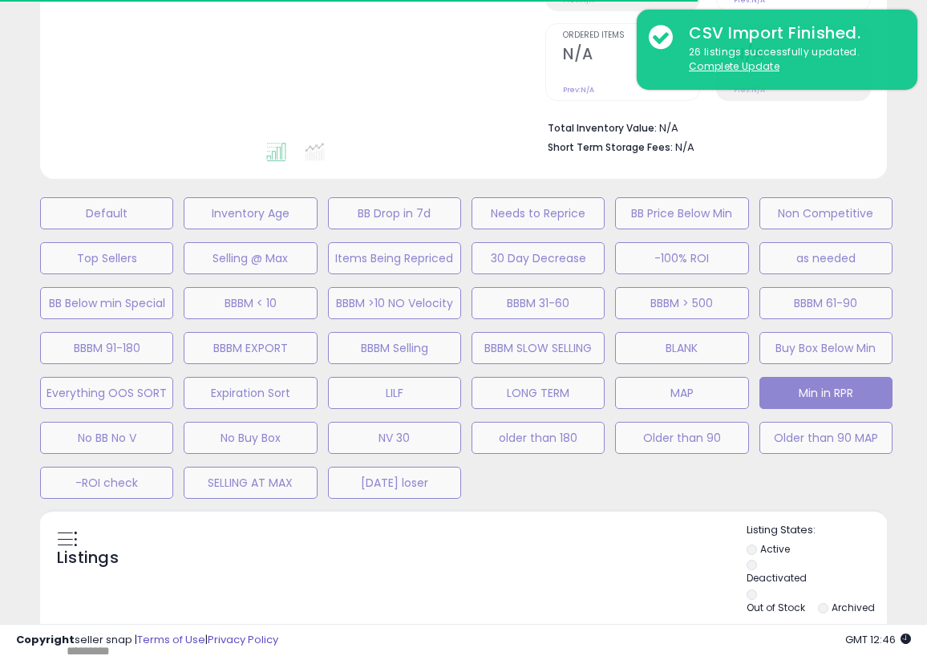
select select "**"
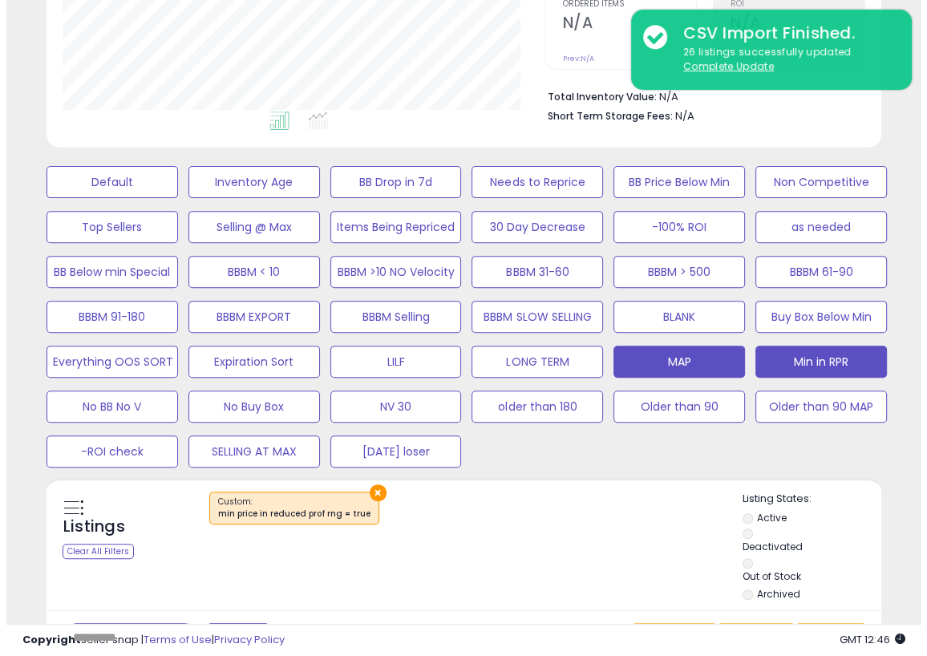
scroll to position [379, 0]
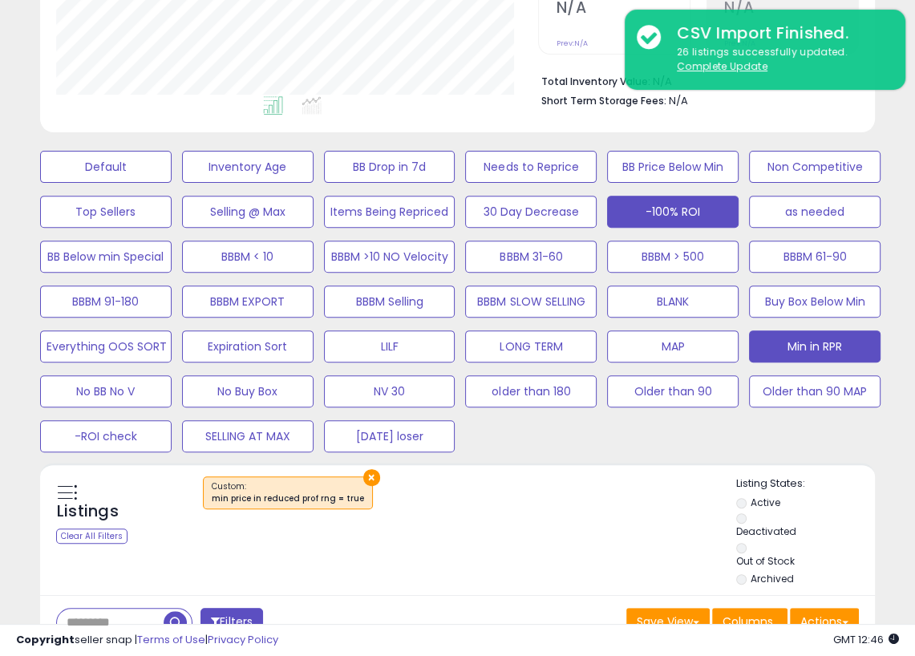
click at [700, 198] on button "-100% ROI" at bounding box center [673, 212] width 132 height 32
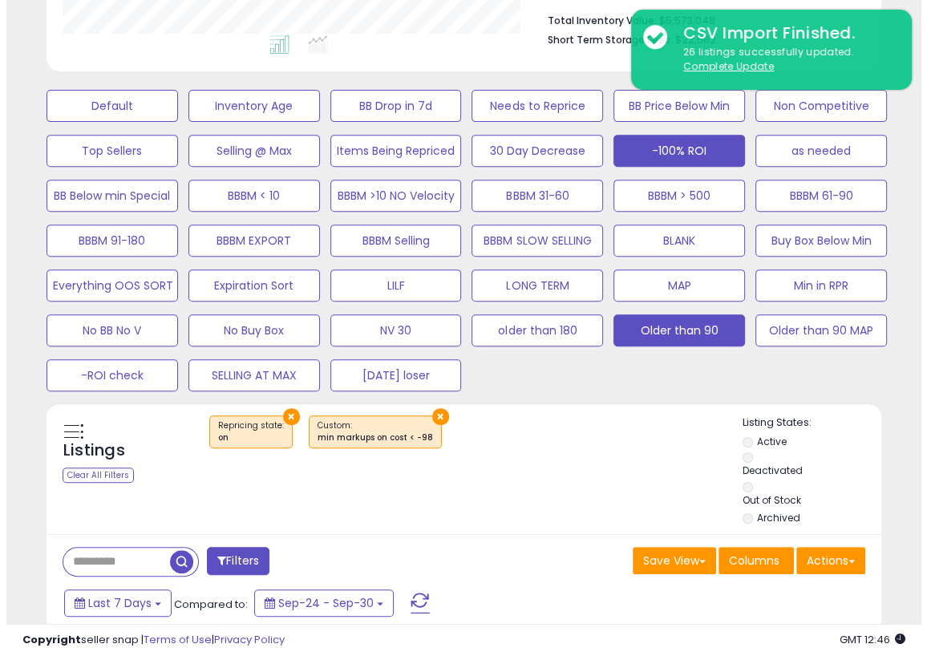
scroll to position [505, 0]
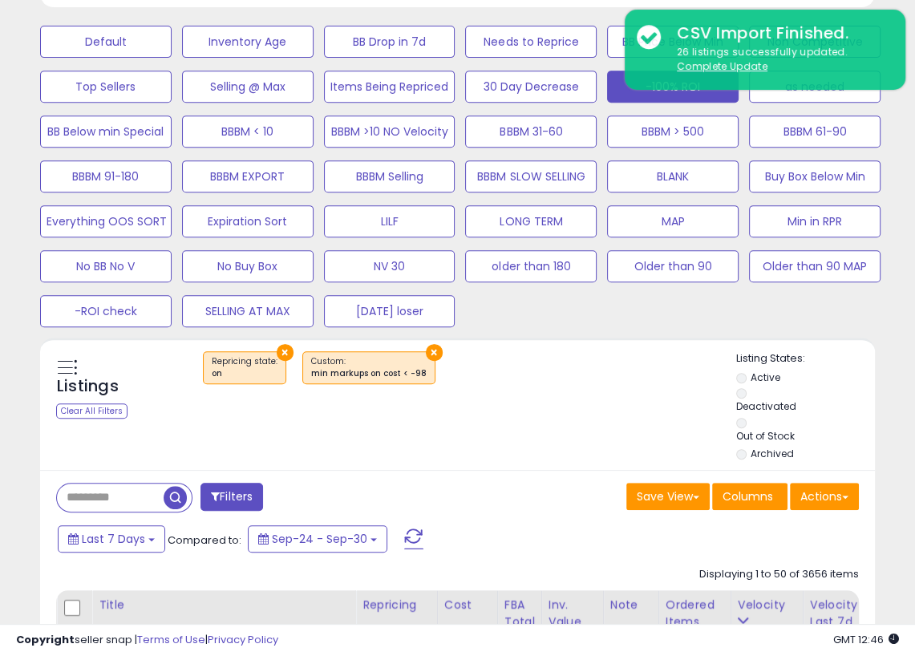
click at [226, 492] on button "Filters" at bounding box center [232, 497] width 63 height 28
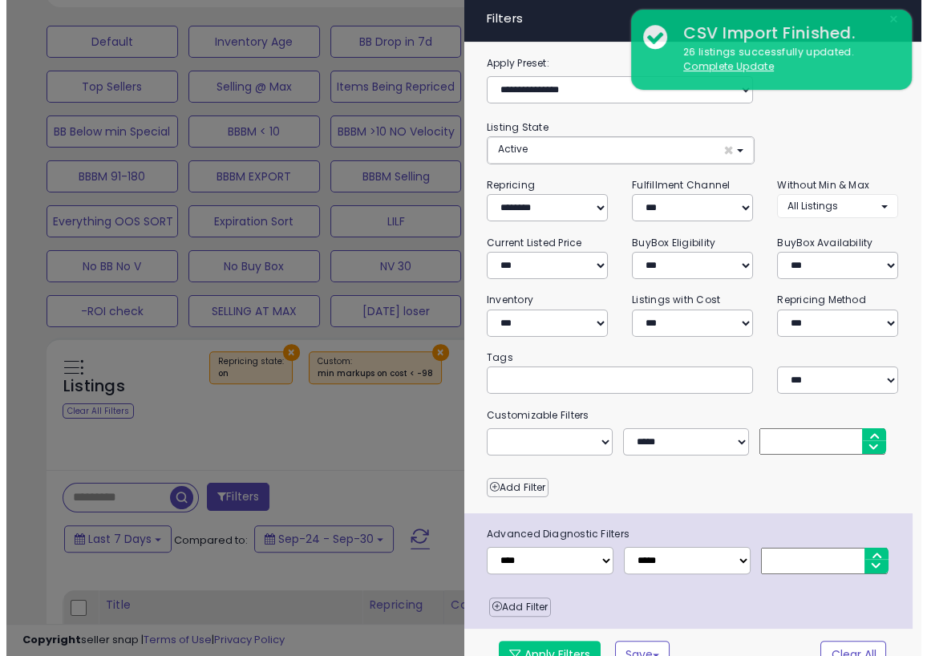
scroll to position [328, 489]
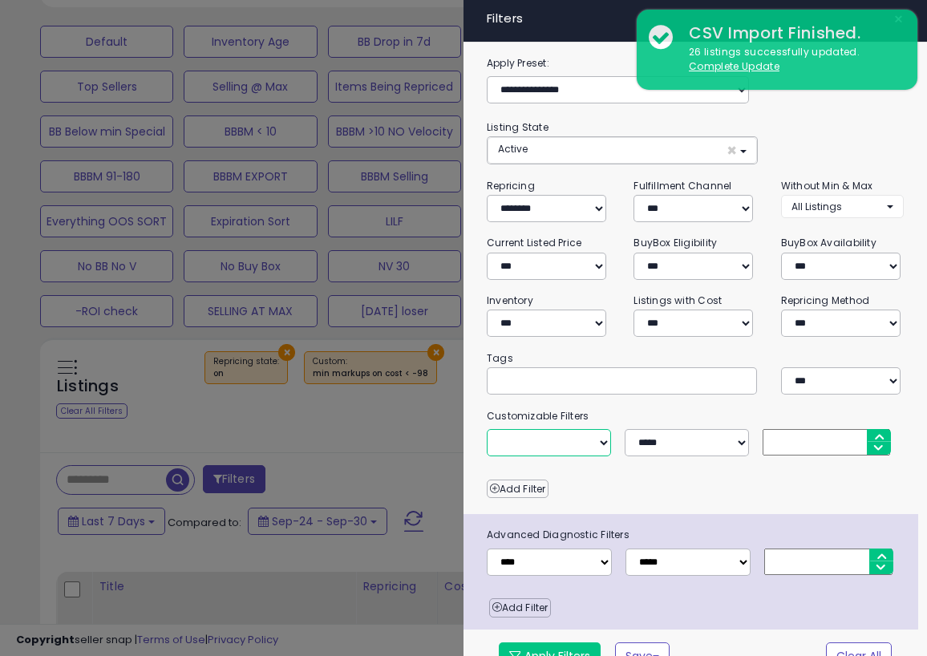
click at [582, 438] on select "**********" at bounding box center [549, 442] width 124 height 27
select select "**********"
click at [487, 429] on select "**********" at bounding box center [549, 442] width 124 height 27
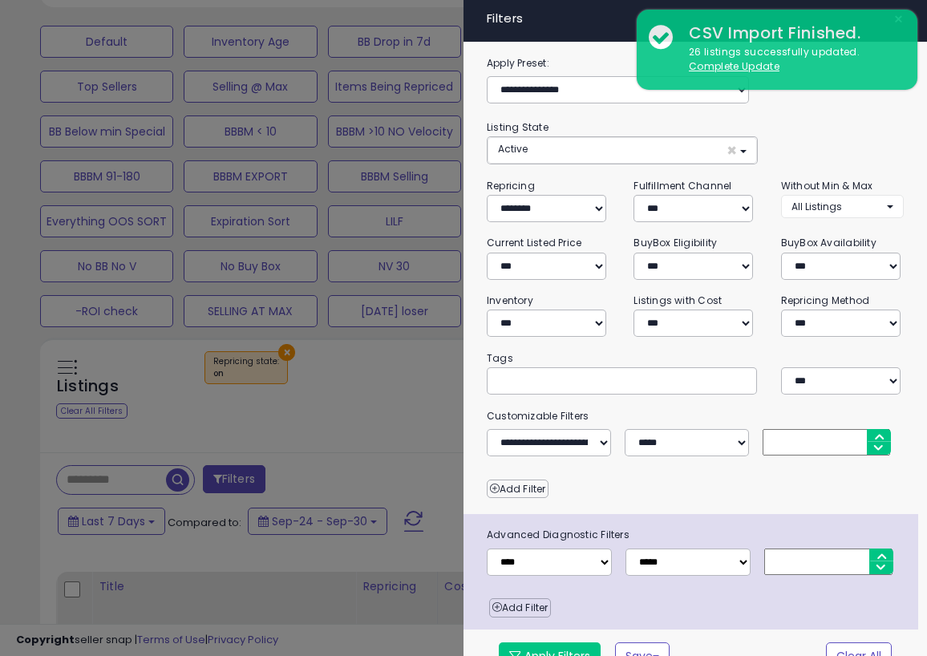
click at [799, 444] on input "number" at bounding box center [827, 442] width 128 height 26
type input "***"
click at [651, 408] on small "Customizable Filters" at bounding box center [695, 417] width 441 height 18
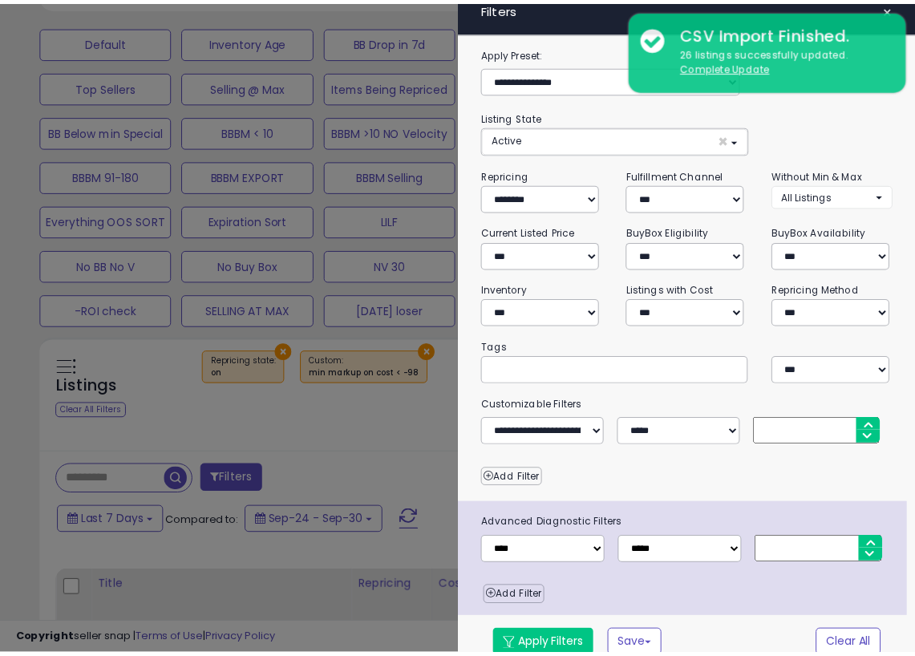
scroll to position [21, 0]
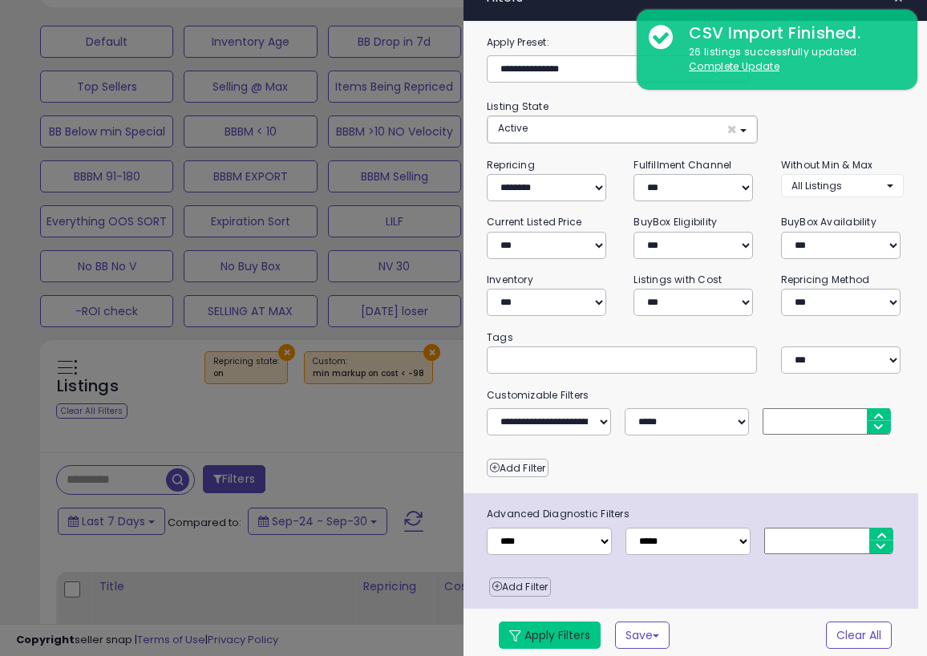
click at [562, 623] on button "Apply Filters" at bounding box center [550, 635] width 102 height 27
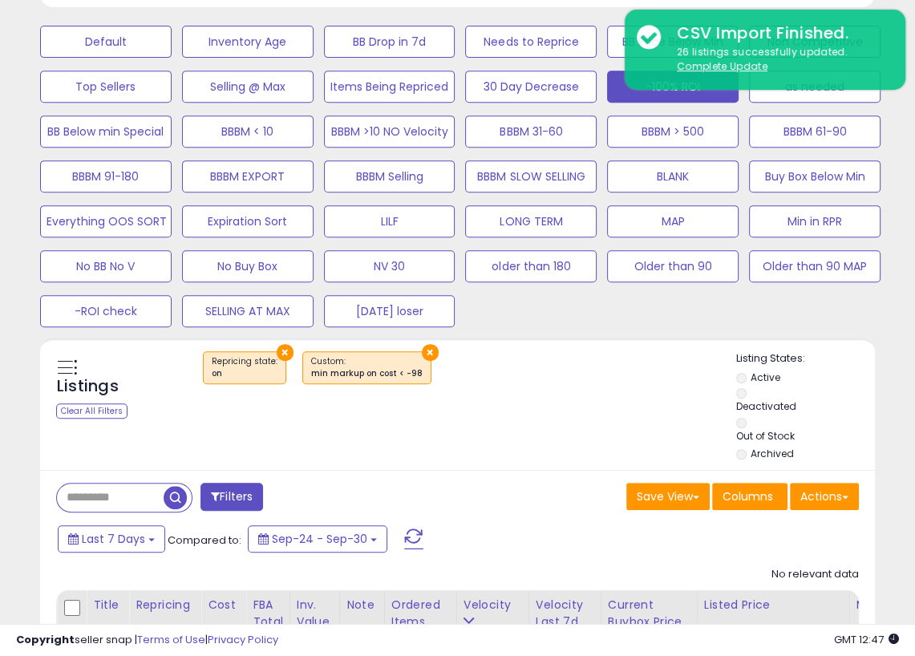
scroll to position [328, 481]
click at [528, 396] on div "Listings Clear All Filters × Repricing state : on" at bounding box center [457, 407] width 835 height 113
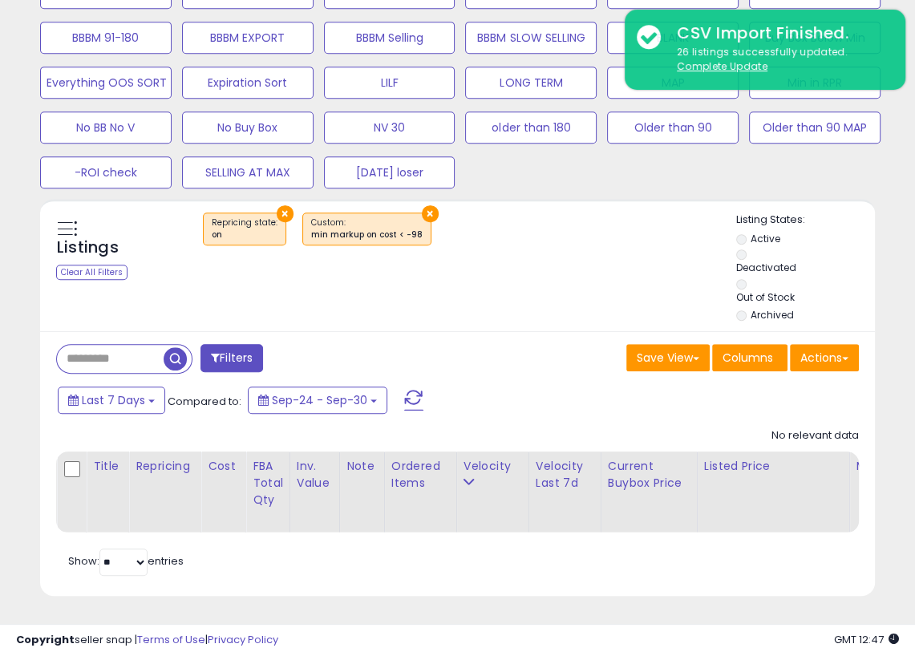
click at [483, 384] on div "Last 7 Days Compared to: Sep-24 - Sep-30" at bounding box center [355, 402] width 603 height 36
click at [854, 271] on ul "Active Deactivated Out of Stock Archived" at bounding box center [805, 279] width 139 height 94
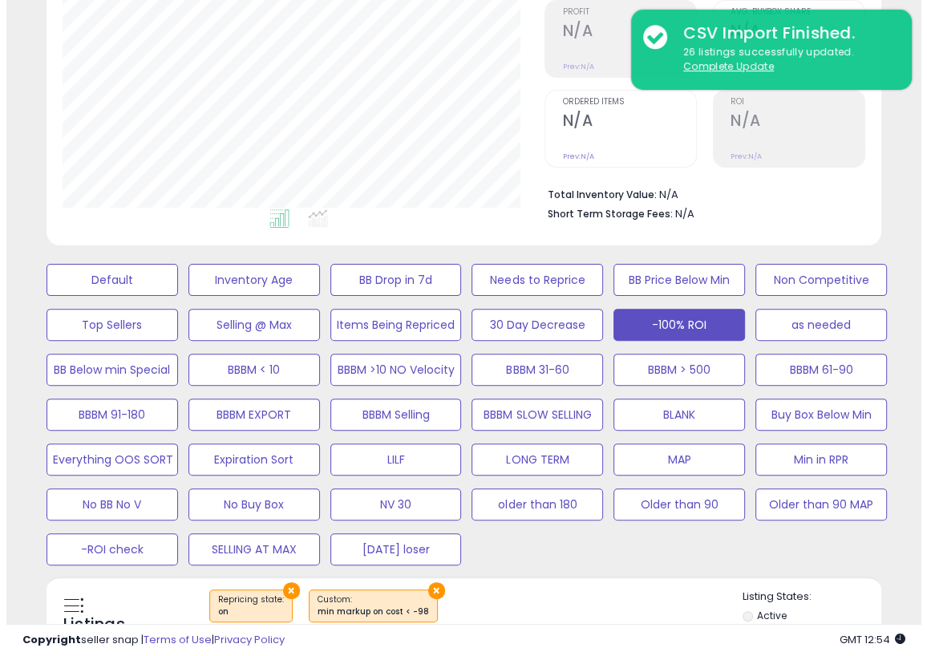
scroll to position [172, 0]
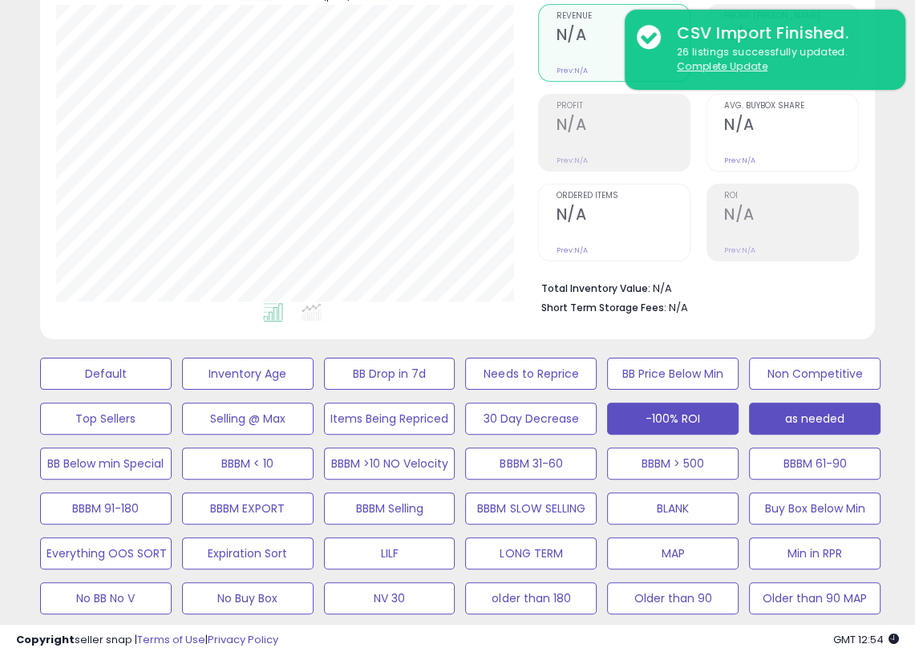
click at [828, 410] on button "as needed" at bounding box center [815, 419] width 132 height 32
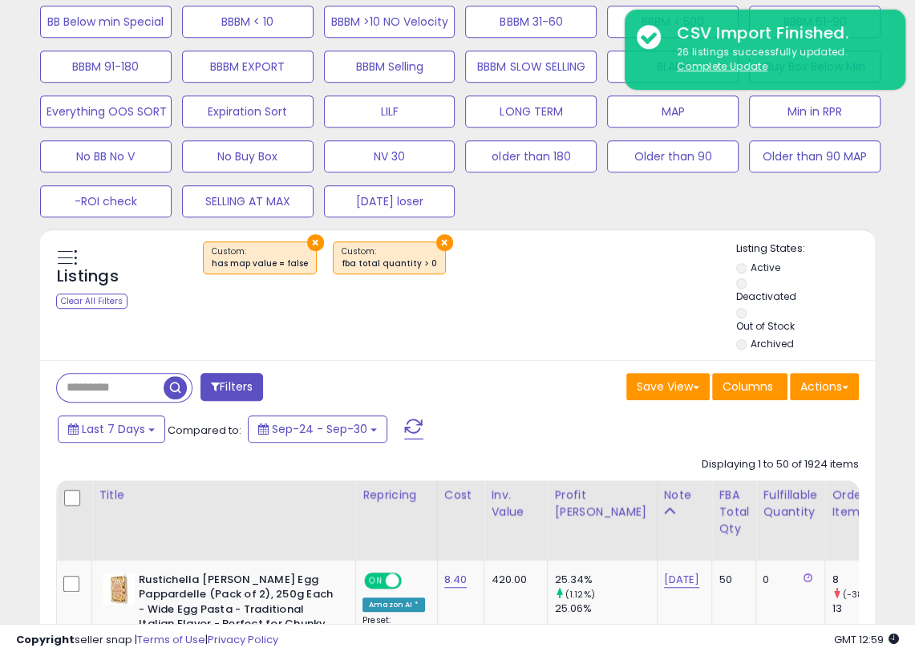
scroll to position [616, 0]
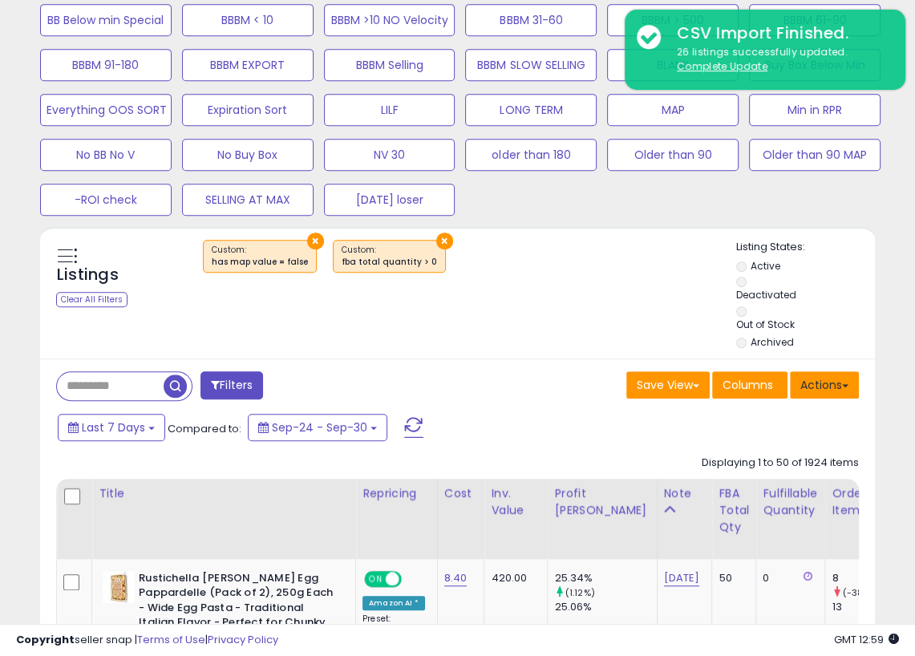
click at [847, 382] on button "Actions" at bounding box center [824, 384] width 69 height 27
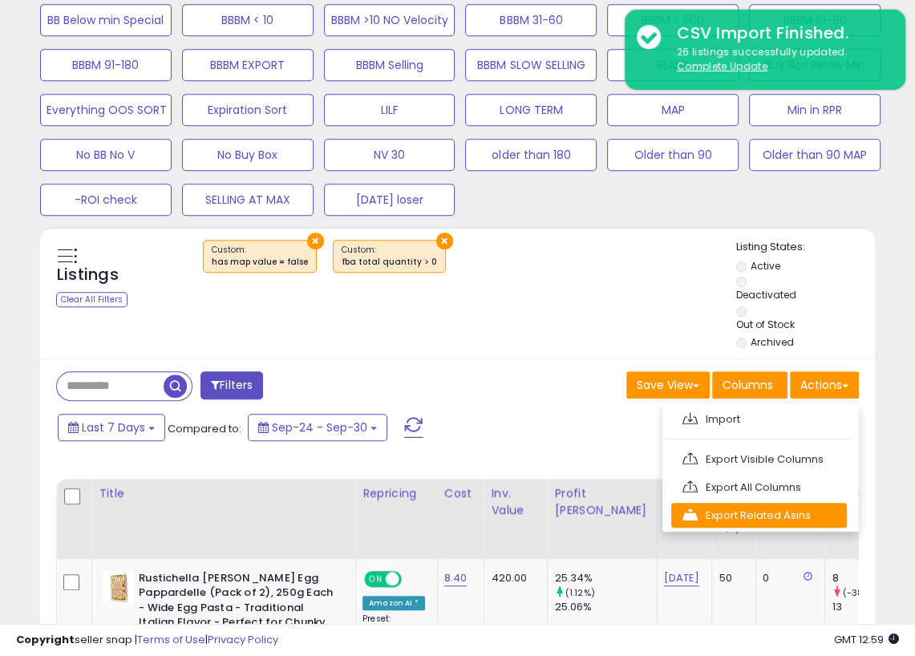
click at [743, 512] on link "Export Related Asins" at bounding box center [760, 515] width 176 height 25
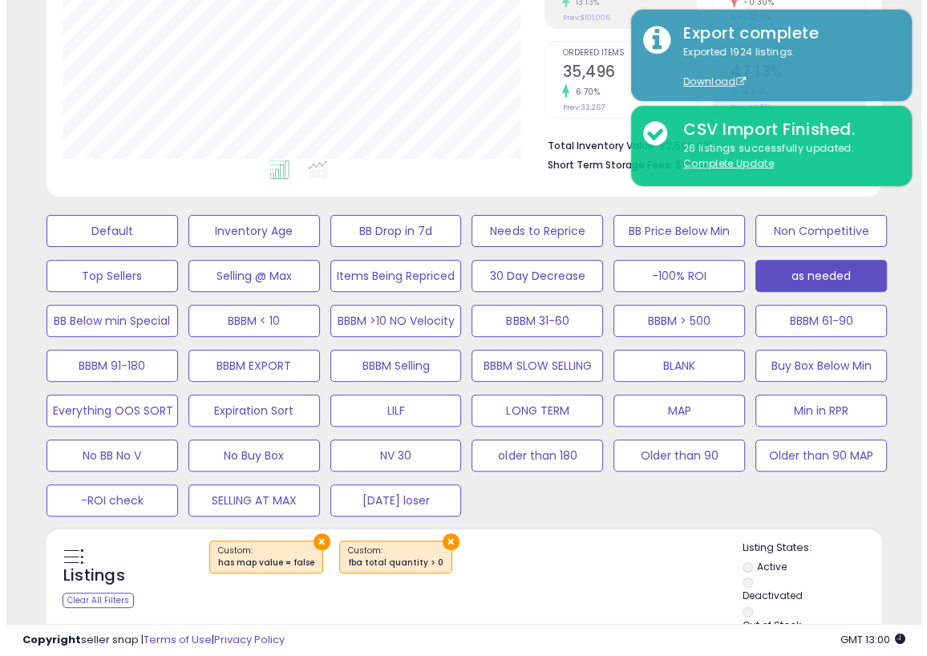
scroll to position [314, 0]
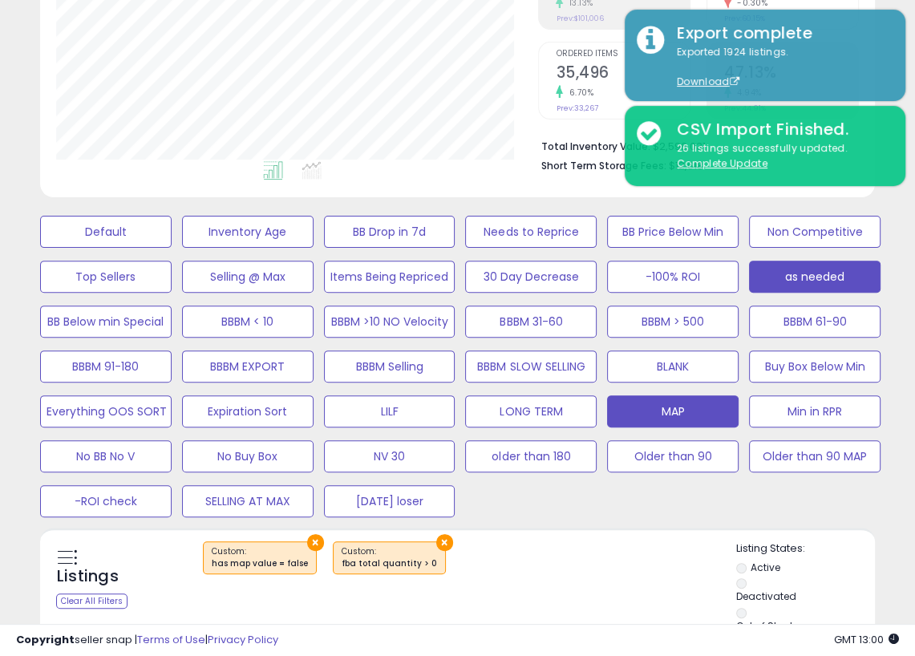
click at [716, 415] on button "MAP" at bounding box center [673, 412] width 132 height 32
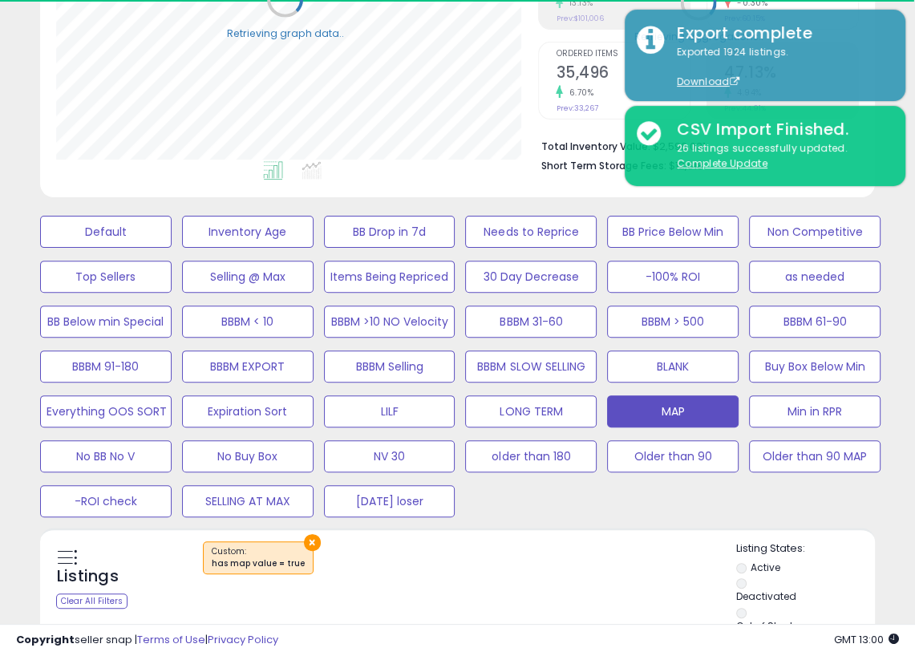
scroll to position [801947, 801794]
click at [641, 542] on div "×" at bounding box center [460, 564] width 554 height 45
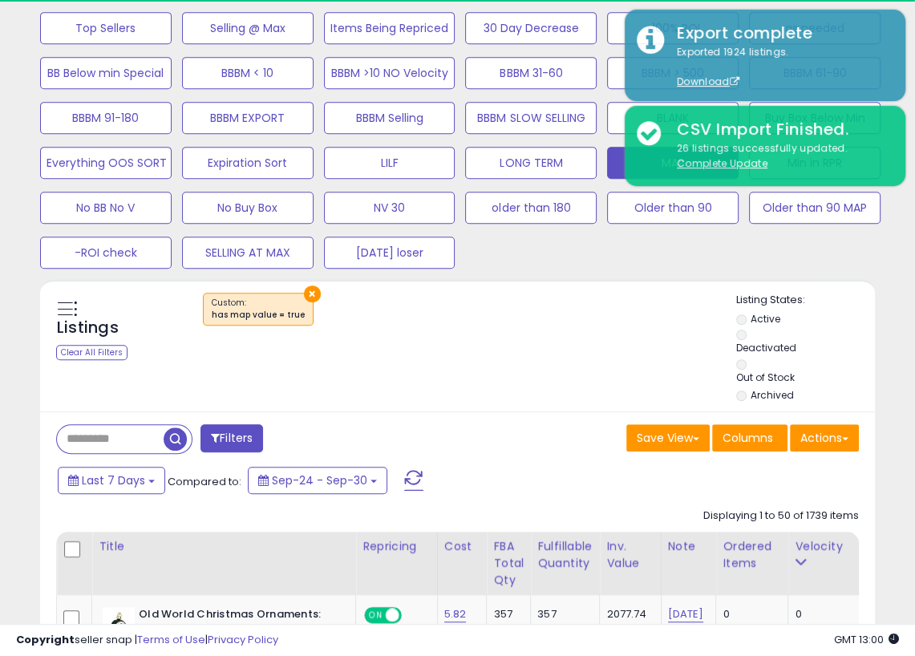
scroll to position [595, 0]
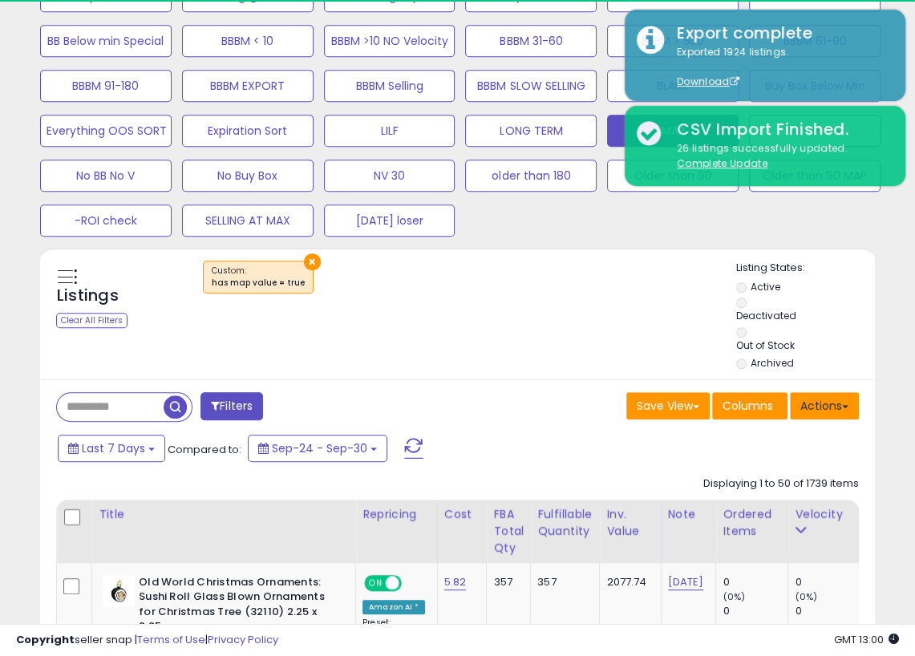
click at [843, 408] on button "Actions" at bounding box center [824, 405] width 69 height 27
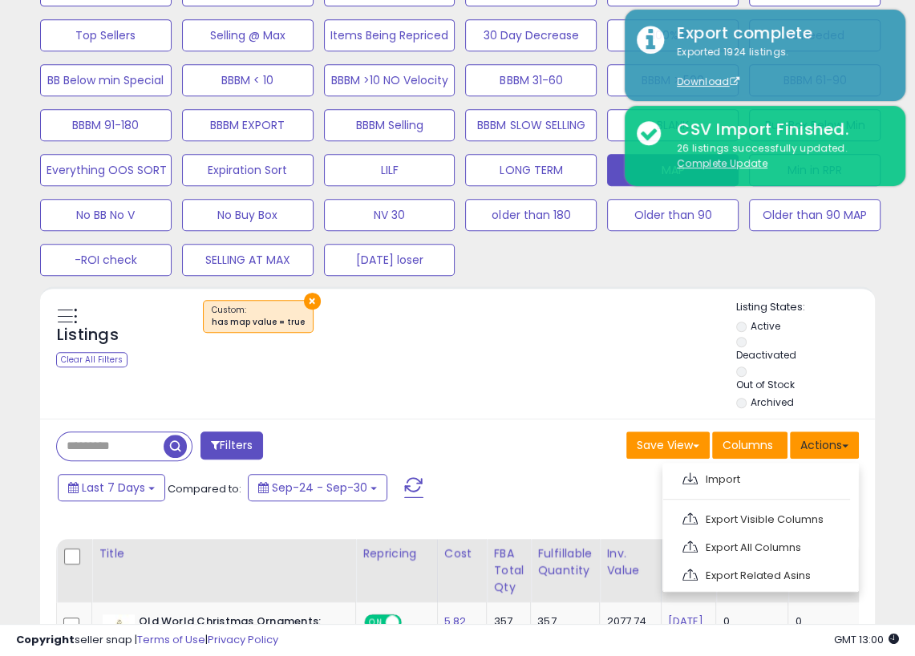
scroll to position [589, 0]
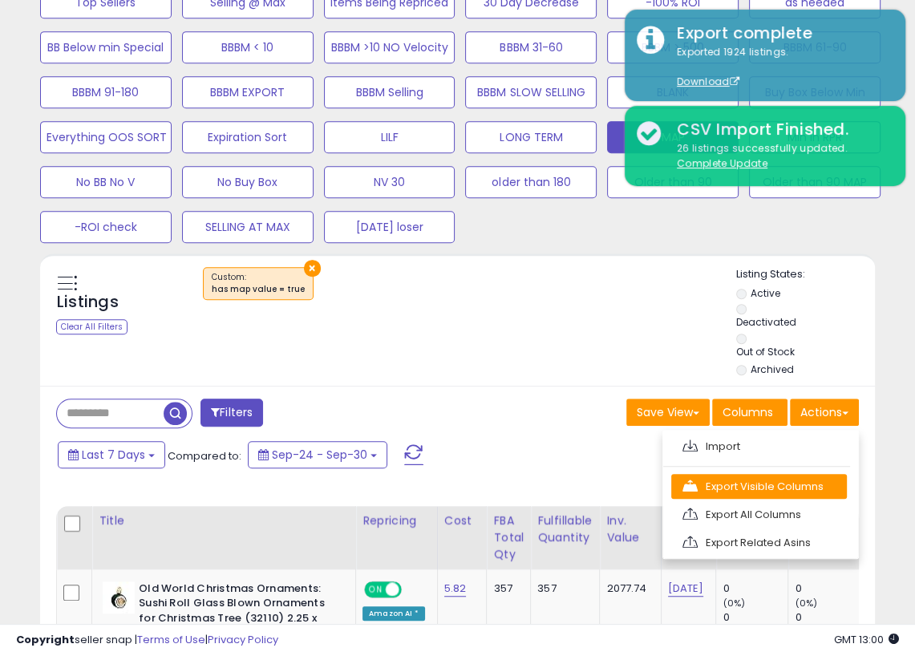
click at [778, 484] on link "Export Visible Columns" at bounding box center [760, 486] width 176 height 25
